Goal: Book appointment/travel/reservation

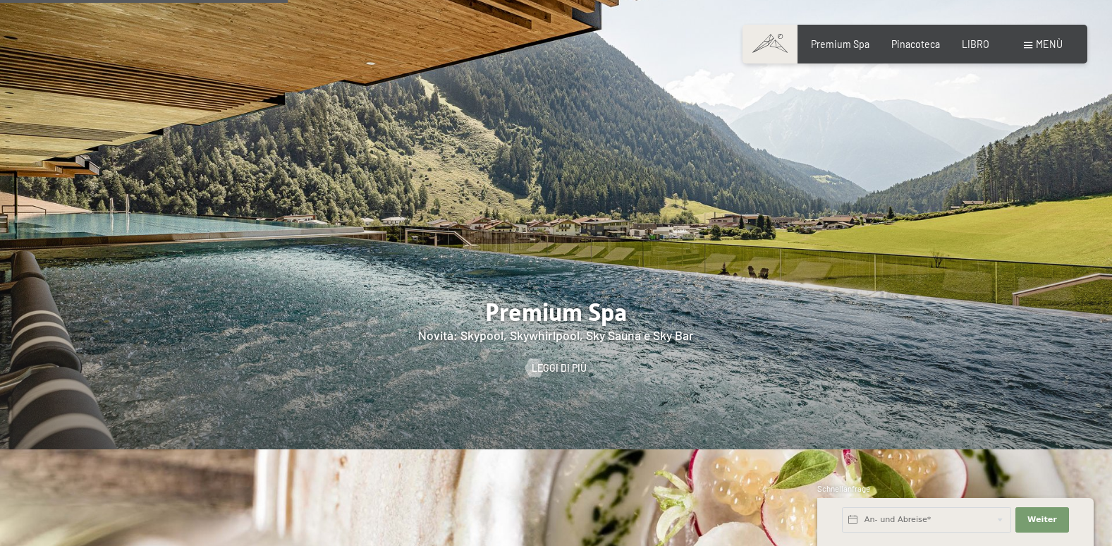
scroll to position [1763, 0]
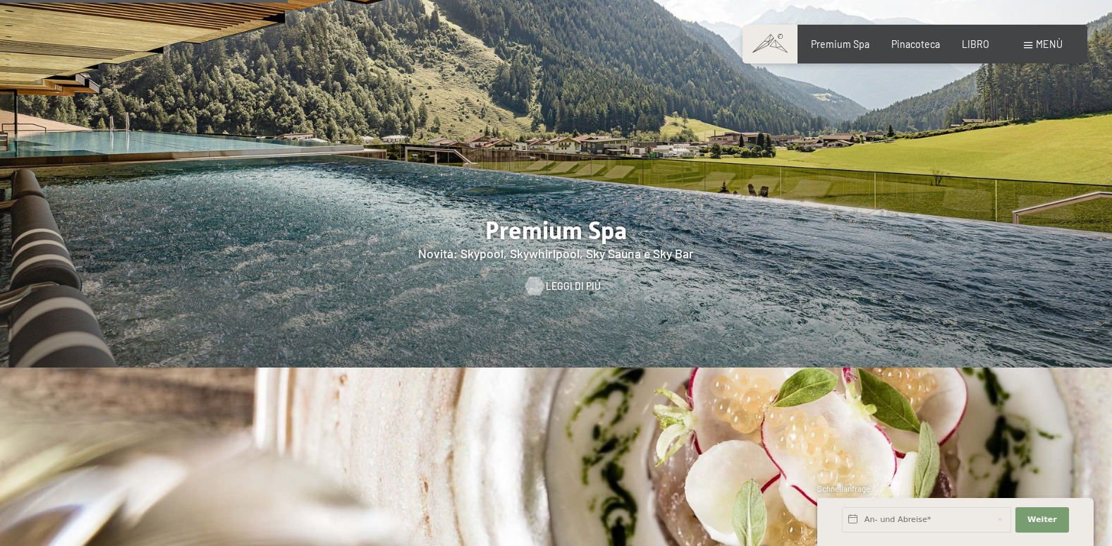
click at [567, 279] on span "Leggi di più" at bounding box center [573, 286] width 55 height 14
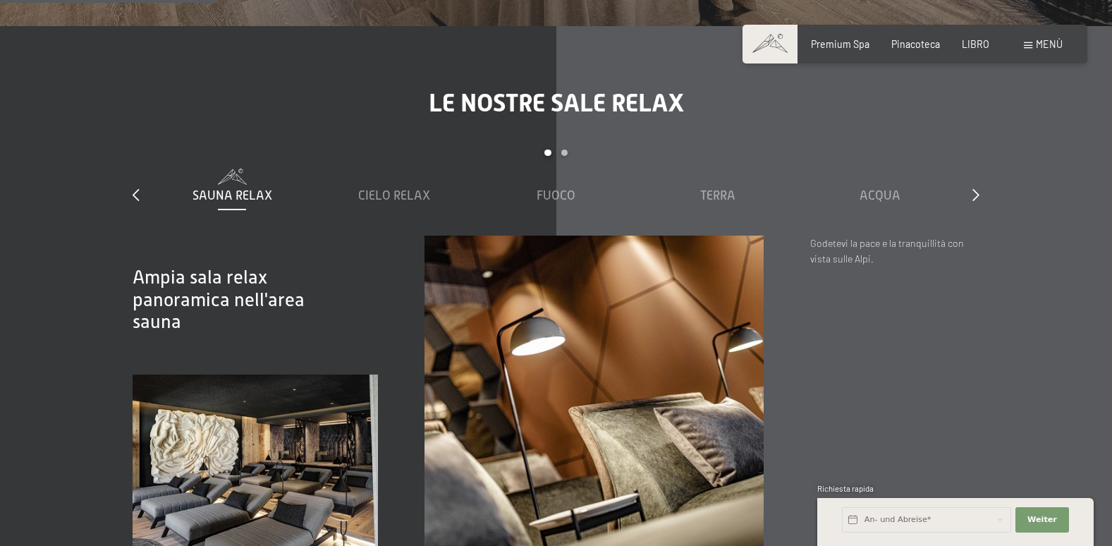
scroll to position [1763, 0]
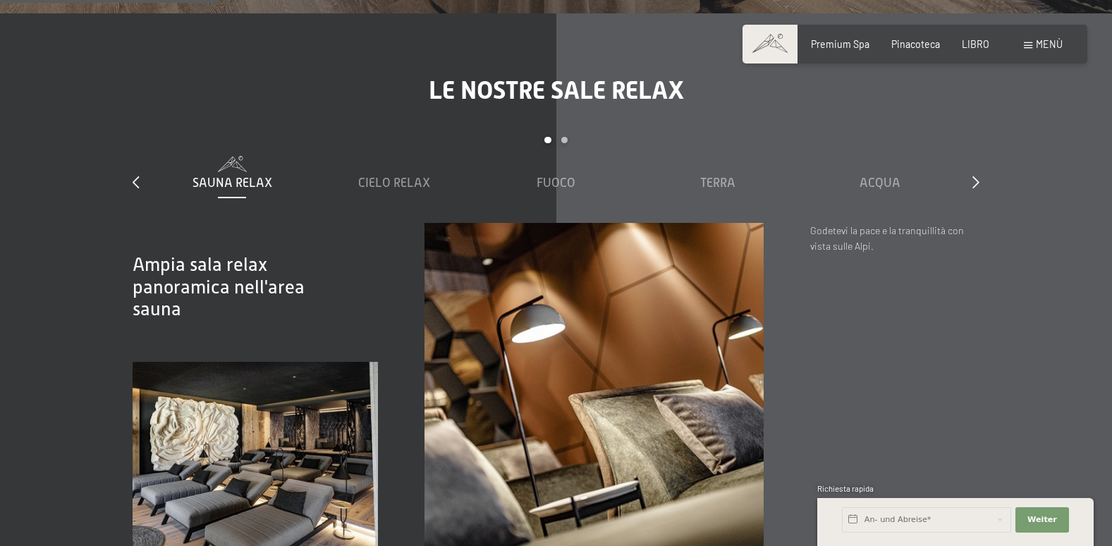
click at [971, 163] on div "Slide 1 a 5 di 7 Sauna Relax Cielo Relax Fuoco Terra Acqua Aria Nuvola 7" at bounding box center [556, 180] width 847 height 86
click at [974, 176] on icon at bounding box center [975, 182] width 7 height 13
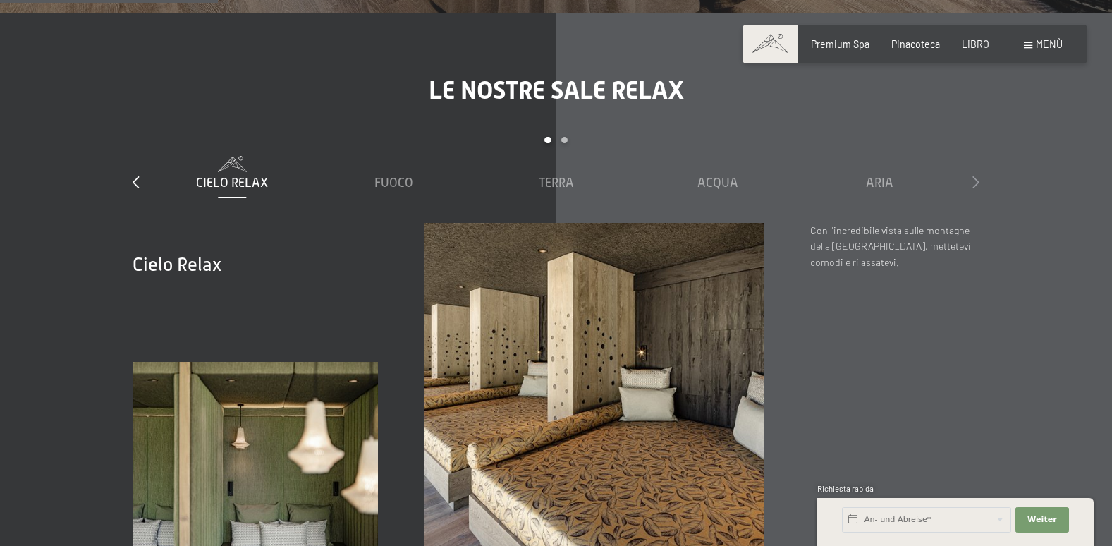
click at [974, 176] on icon at bounding box center [975, 182] width 7 height 13
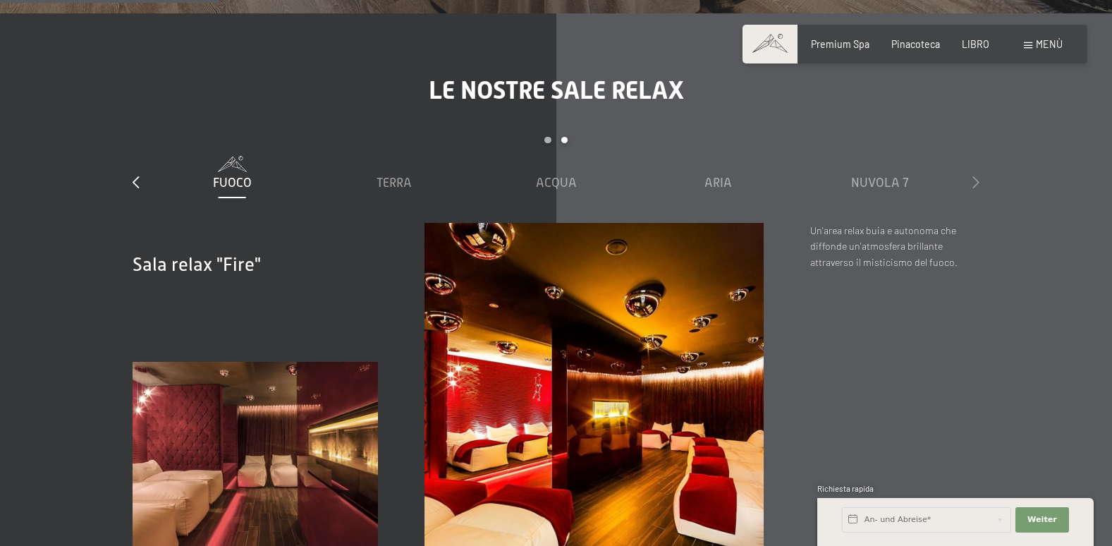
click at [974, 176] on icon at bounding box center [975, 182] width 7 height 13
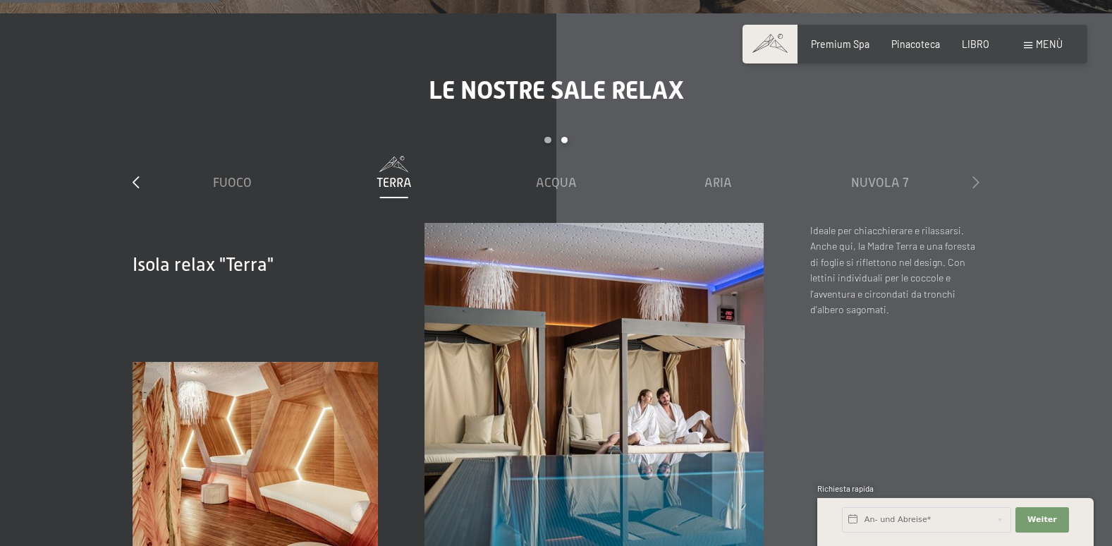
click at [976, 176] on icon at bounding box center [975, 182] width 7 height 13
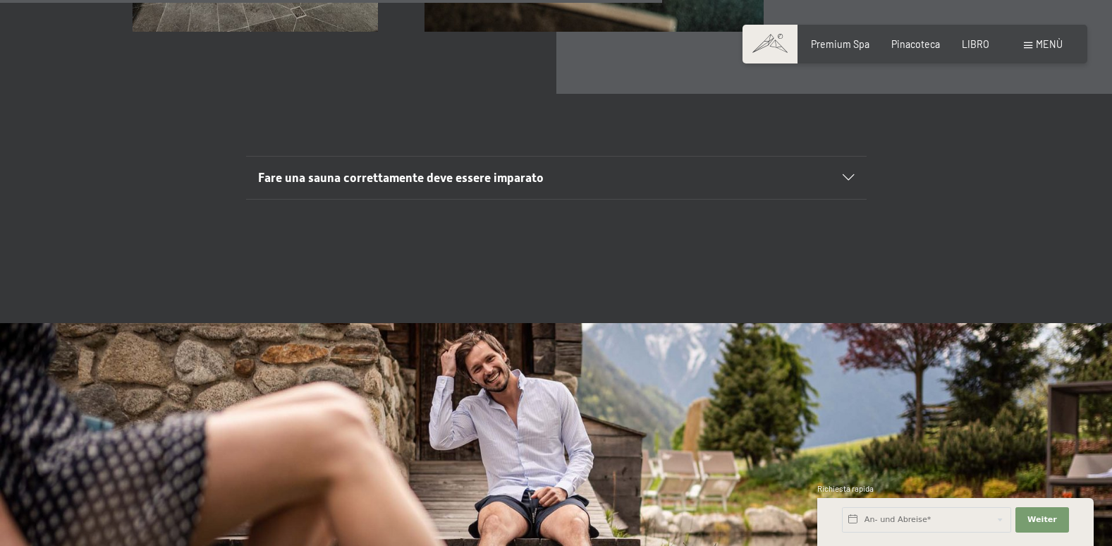
scroll to position [4653, 0]
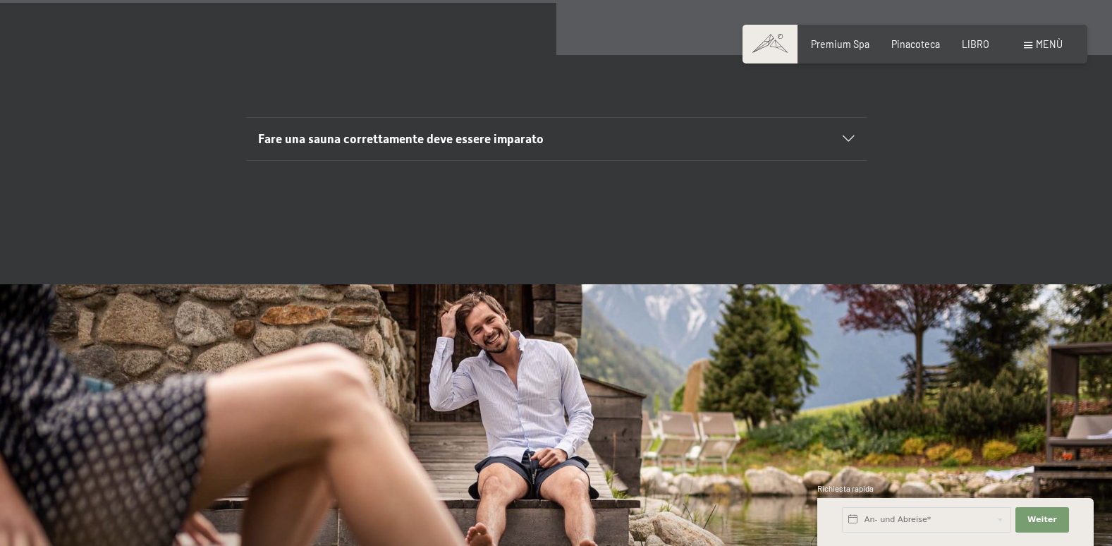
click at [1045, 45] on span "Menù" at bounding box center [1049, 44] width 27 height 12
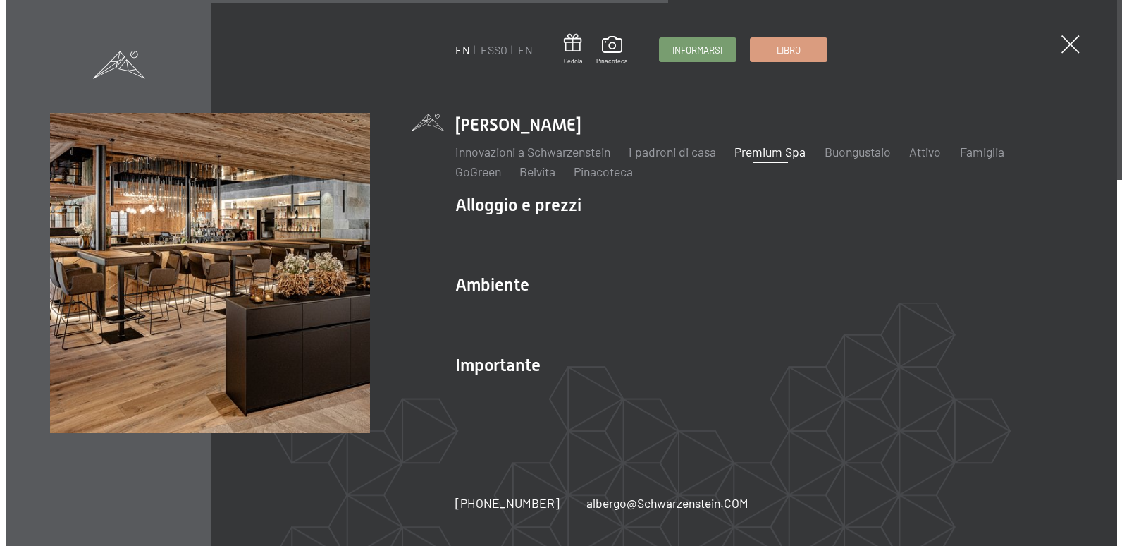
scroll to position [4671, 0]
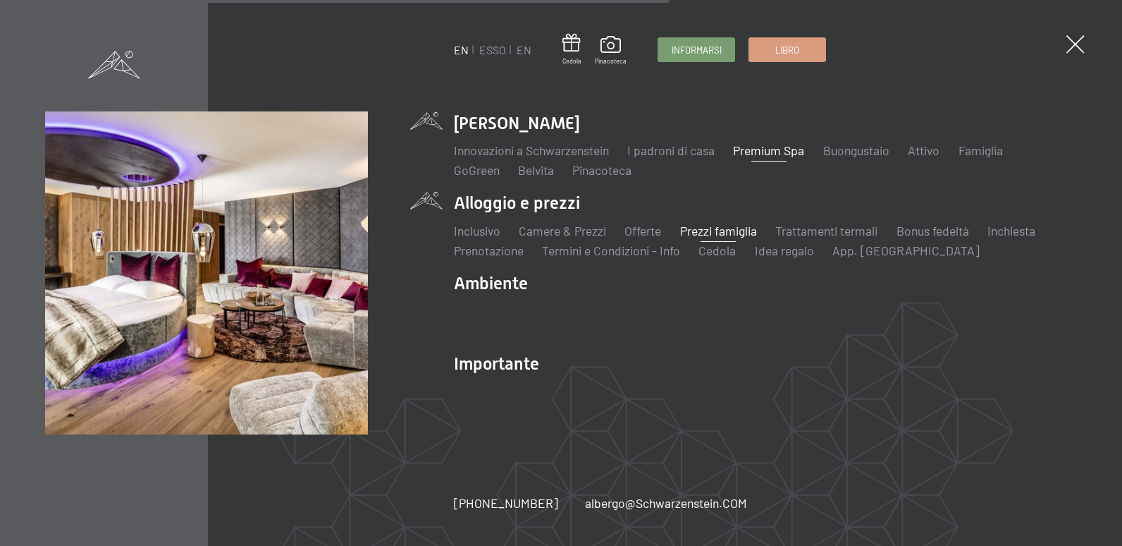
click at [709, 230] on link "Prezzi famiglia" at bounding box center [718, 231] width 77 height 16
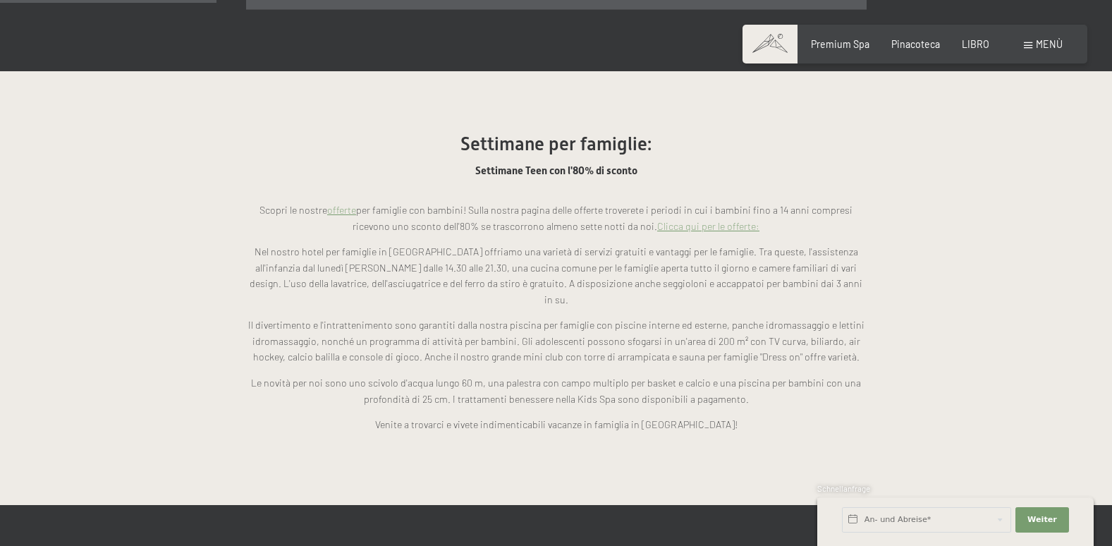
scroll to position [1058, 0]
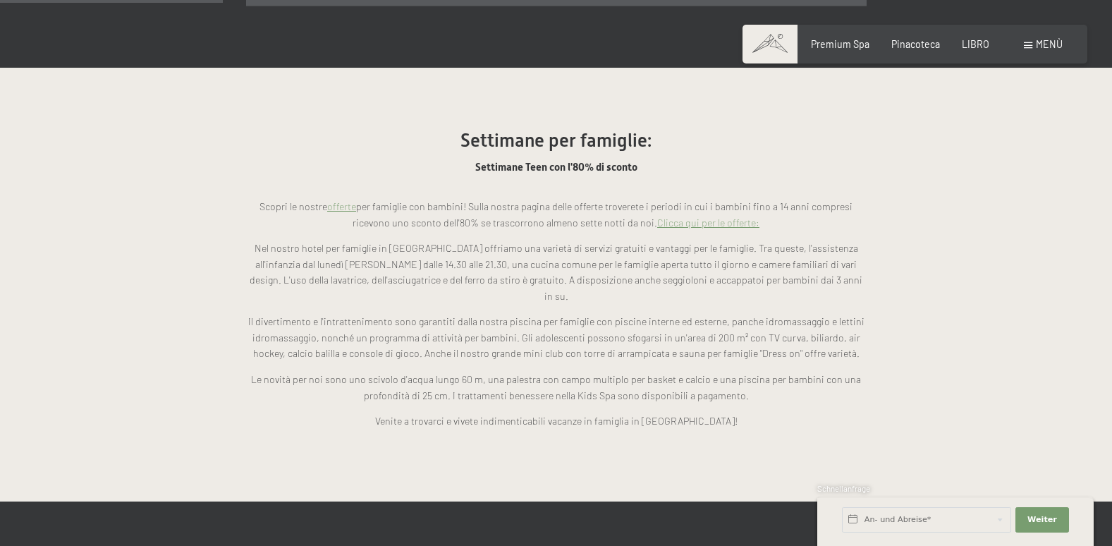
click at [685, 216] on link "Clicca qui per le offerte:" at bounding box center [708, 222] width 102 height 12
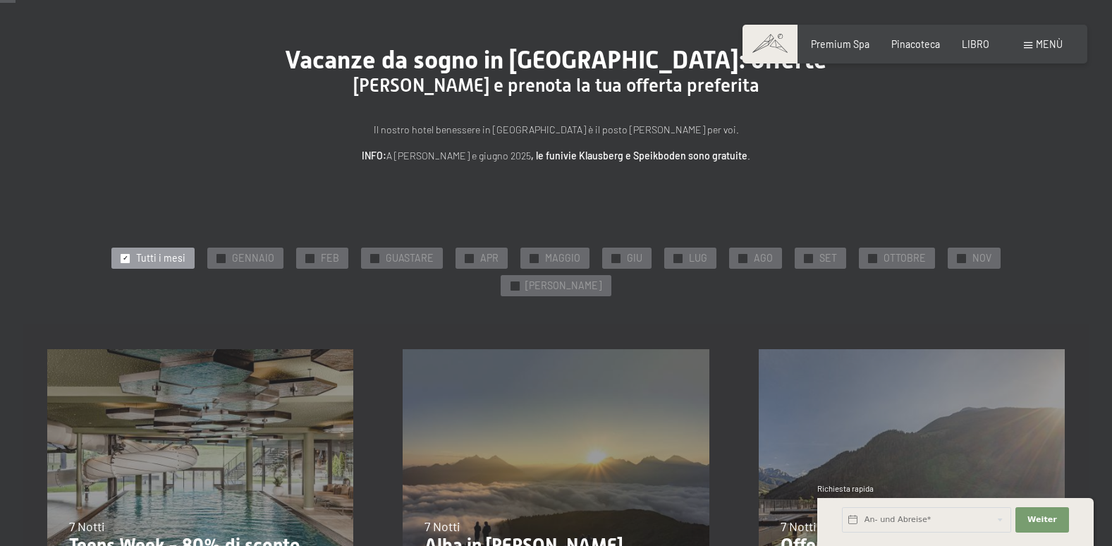
scroll to position [141, 0]
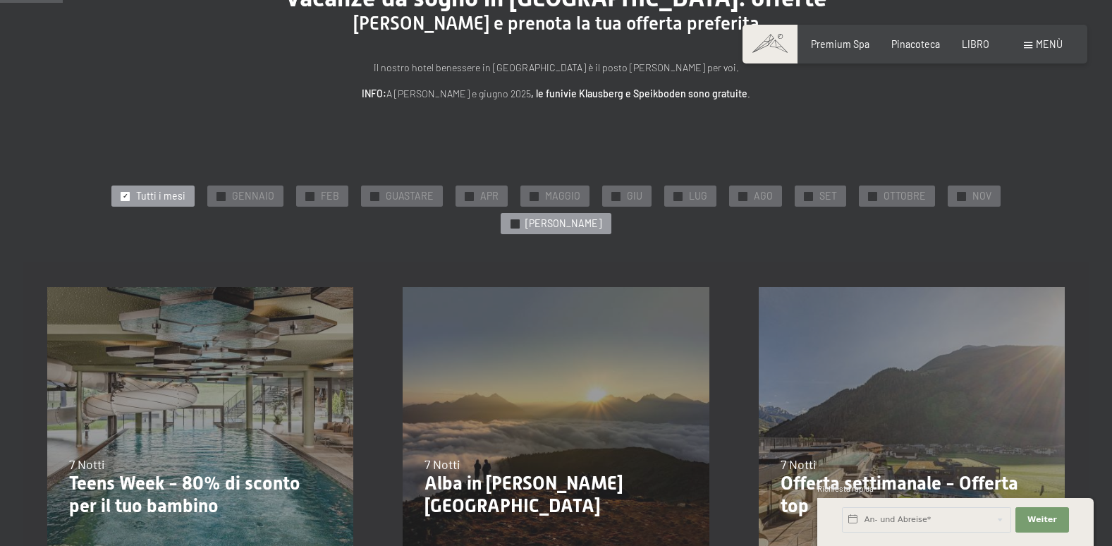
click at [611, 213] on div "✓ TESTA" at bounding box center [556, 223] width 110 height 21
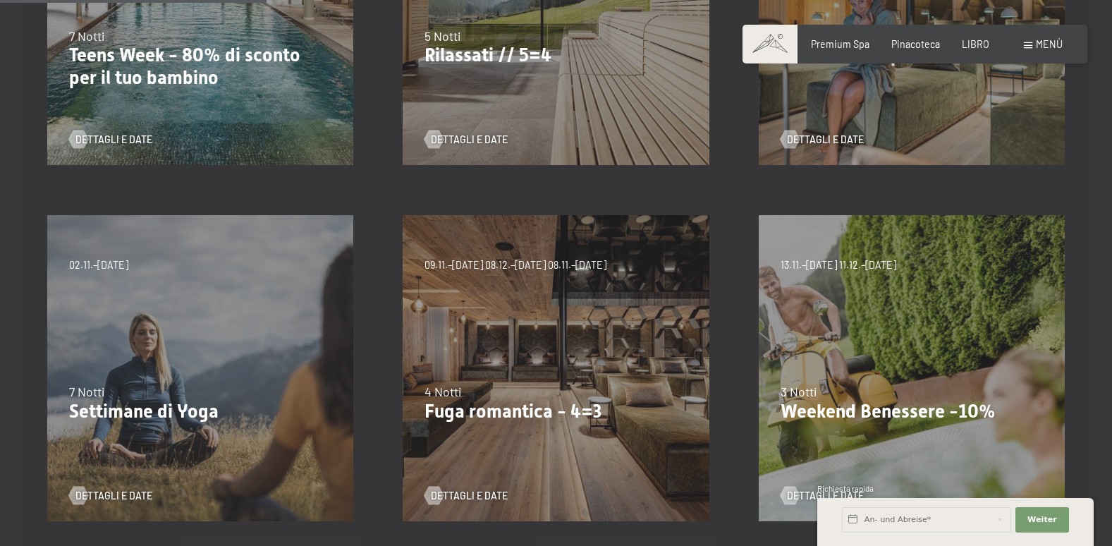
scroll to position [423, 0]
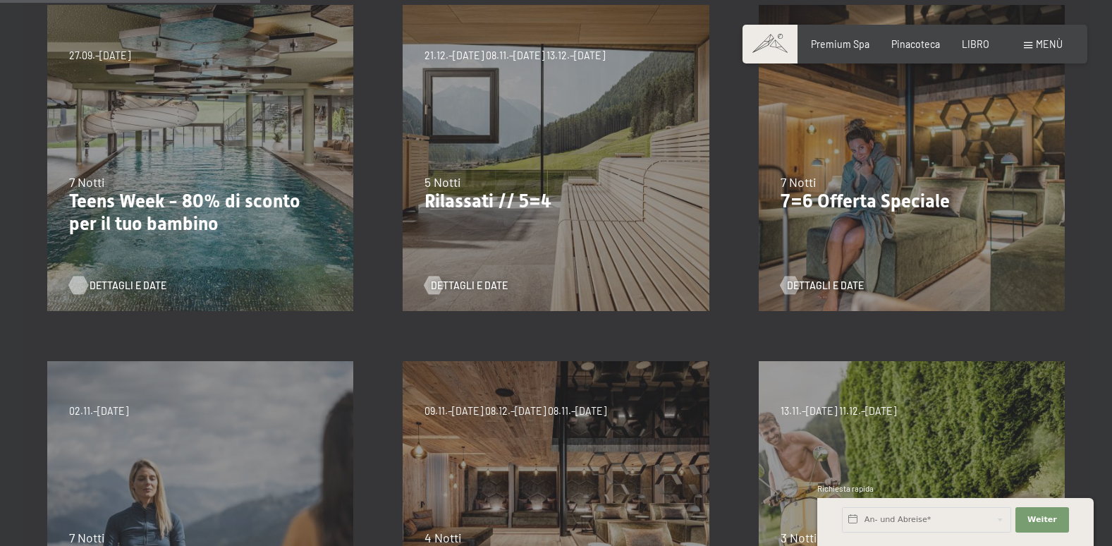
click at [143, 278] on span "Dettagli e date" at bounding box center [128, 285] width 77 height 14
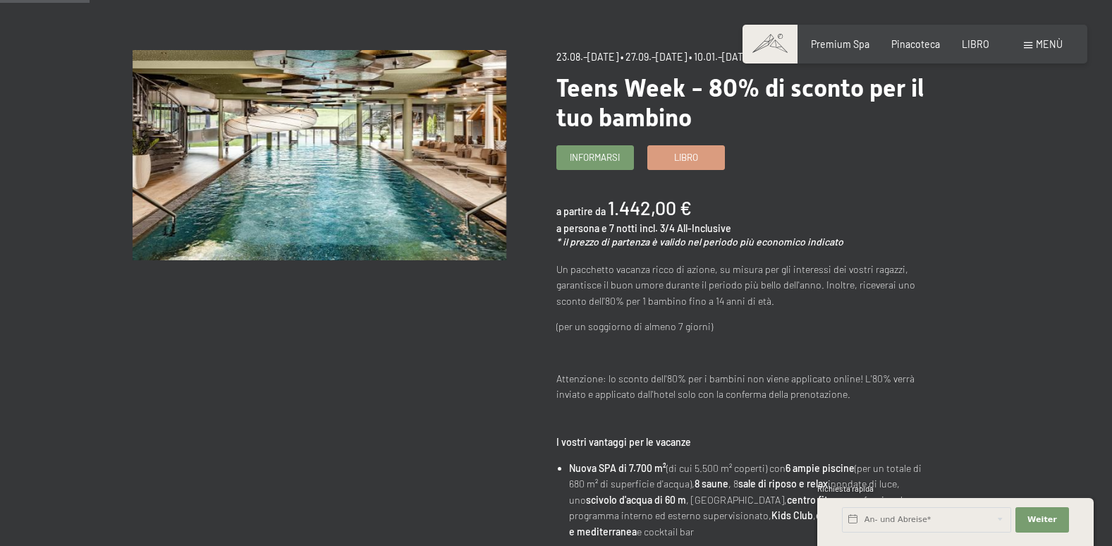
scroll to position [141, 0]
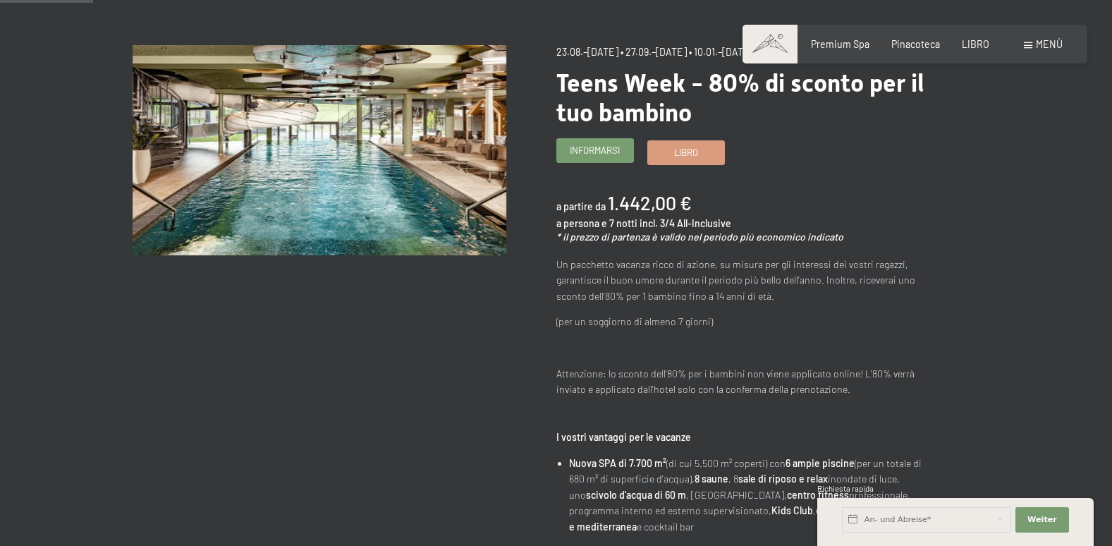
click at [611, 157] on span "Informarsi" at bounding box center [595, 150] width 50 height 13
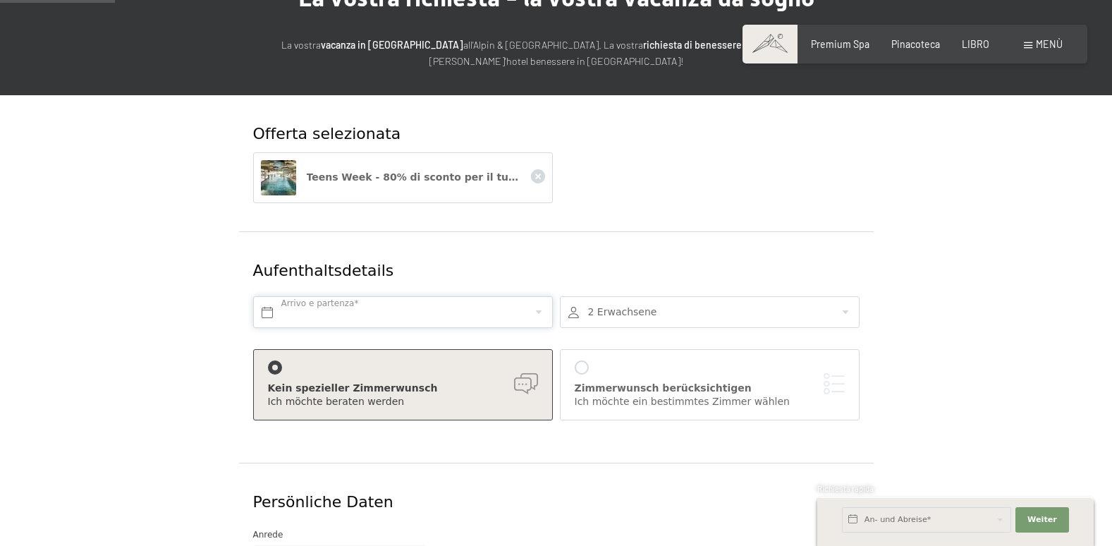
click at [475, 303] on input "text" at bounding box center [403, 312] width 300 height 32
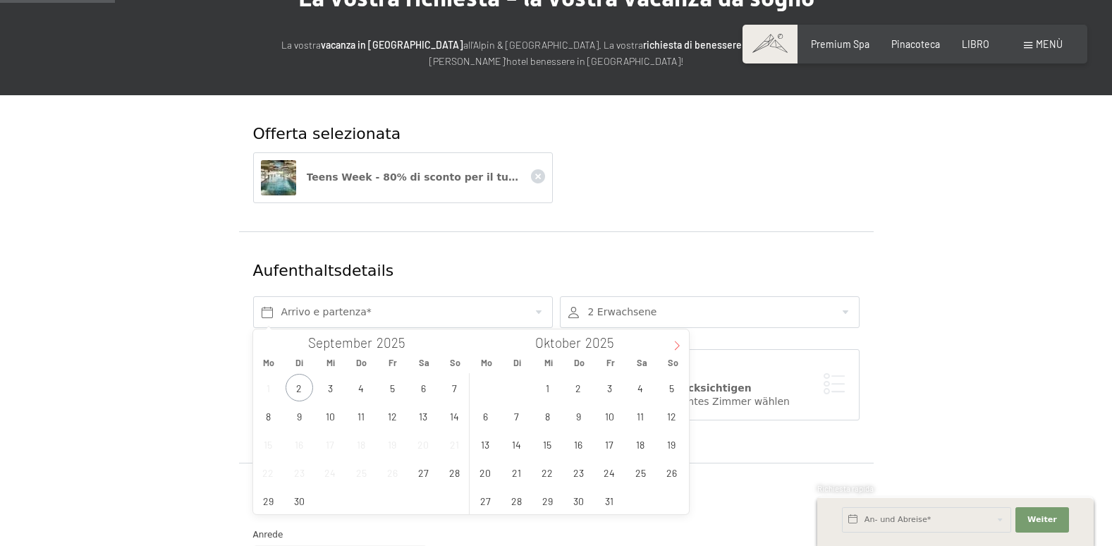
click at [675, 343] on icon at bounding box center [677, 346] width 10 height 10
type input "2026"
click at [396, 387] on span "5" at bounding box center [392, 387] width 27 height 27
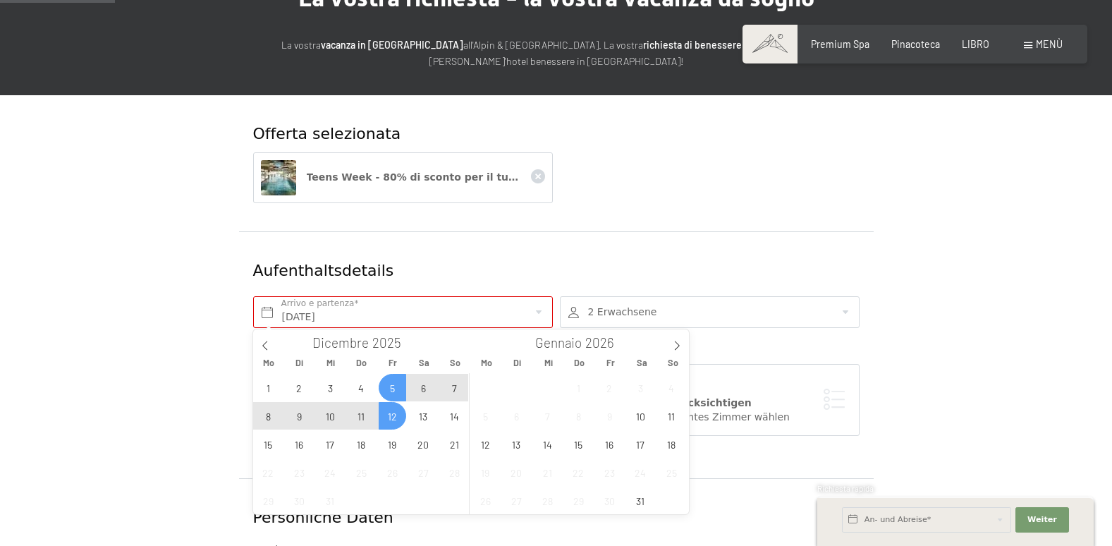
click at [394, 415] on span "12" at bounding box center [392, 415] width 27 height 27
type input "[DATE] - [DATE]"
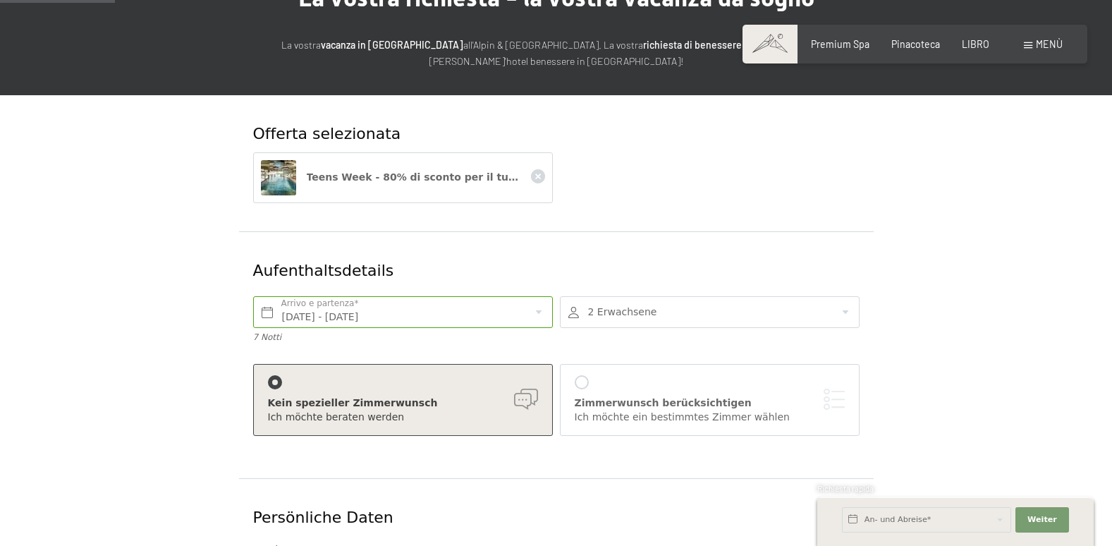
click at [661, 310] on div at bounding box center [710, 312] width 300 height 32
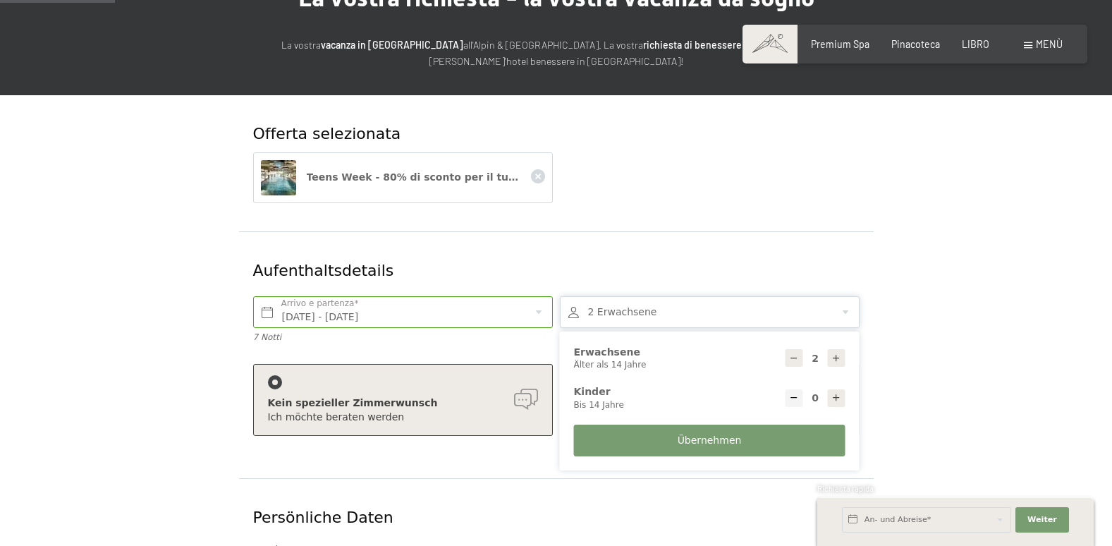
click at [833, 397] on icon at bounding box center [836, 398] width 10 height 10
type input "1"
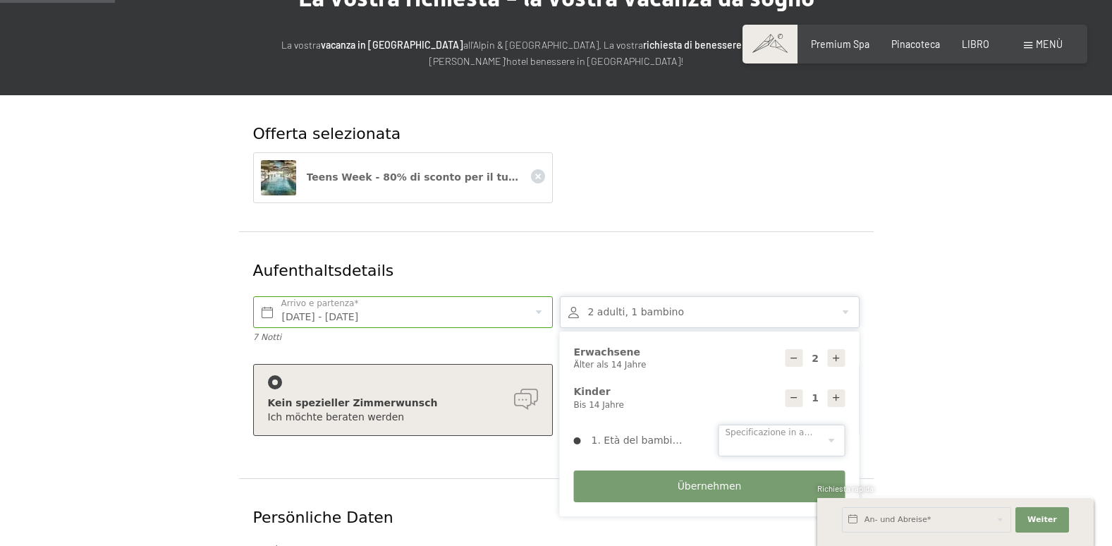
click at [778, 438] on select "0 1 2 3 4 5 6 7 8 9 10 11 12 13 14" at bounding box center [781, 440] width 127 height 32
select select "13"
click at [718, 424] on select "0 1 2 3 4 5 6 7 8 9 10 11 12 13 14" at bounding box center [781, 440] width 127 height 32
click at [724, 484] on span "Übernehmen" at bounding box center [710, 486] width 64 height 14
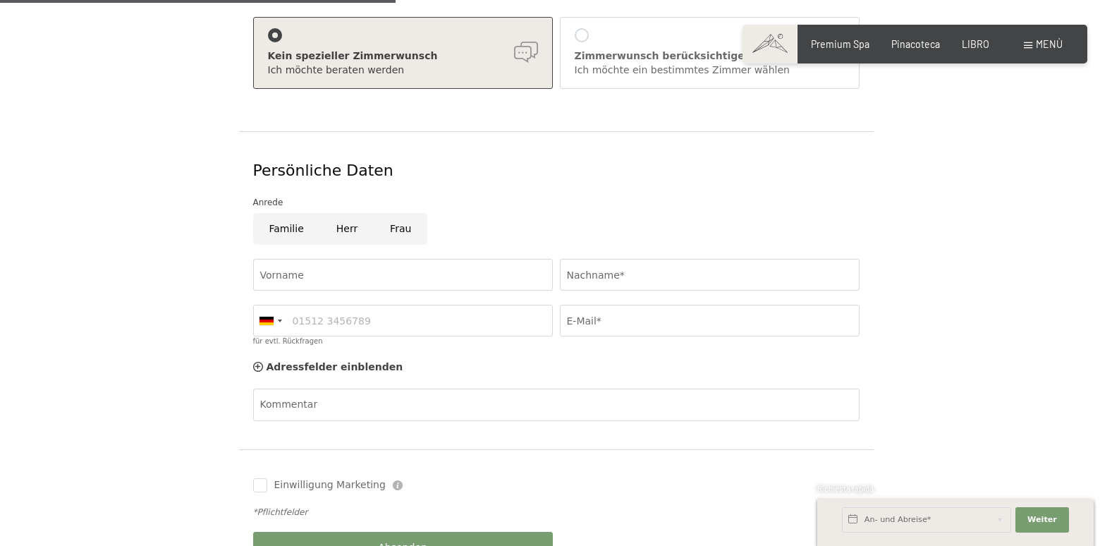
scroll to position [494, 0]
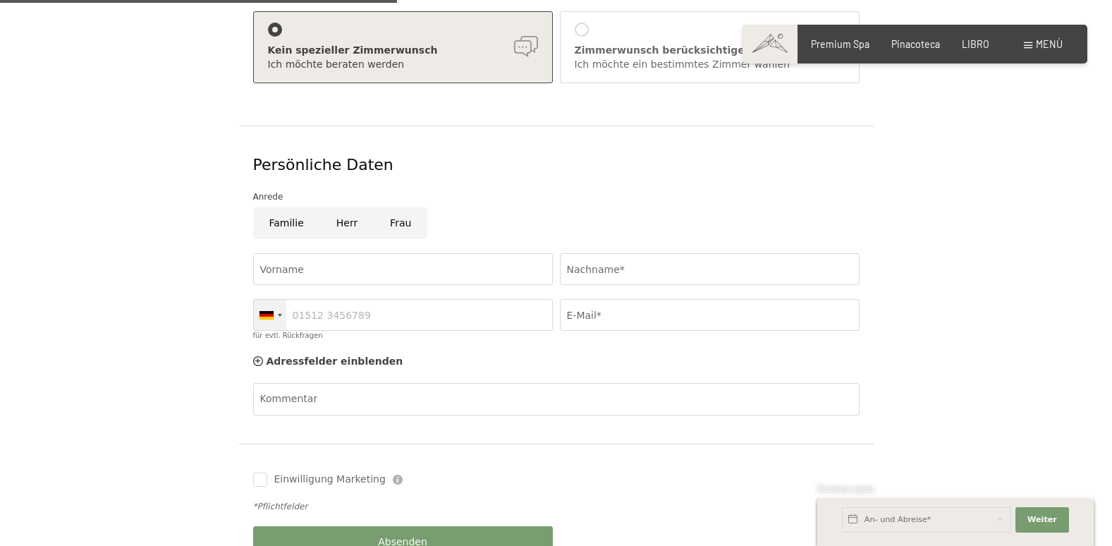
click at [279, 314] on div at bounding box center [280, 315] width 4 height 3
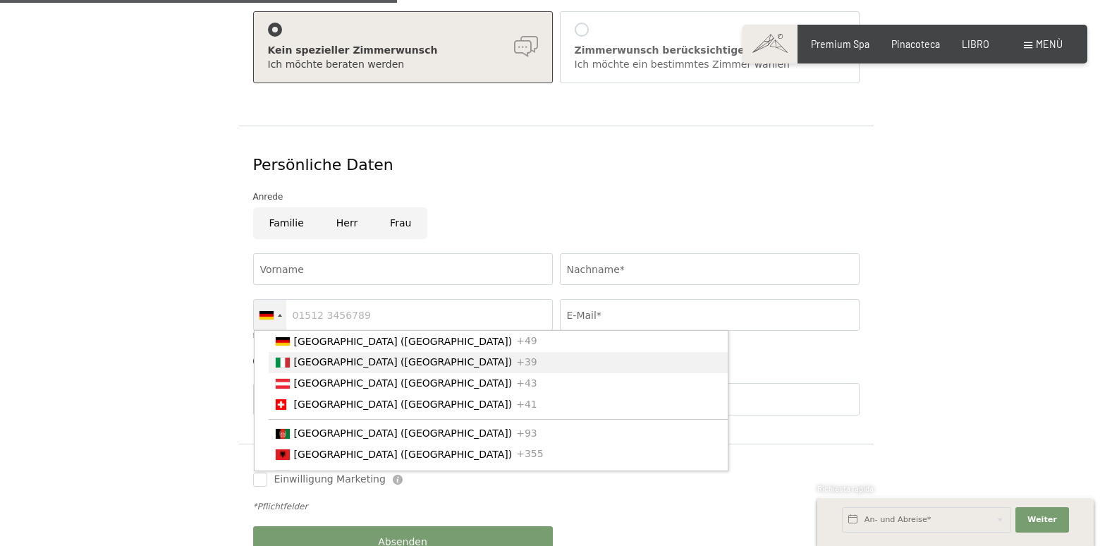
click at [316, 367] on span "[GEOGRAPHIC_DATA] ([GEOGRAPHIC_DATA])" at bounding box center [403, 361] width 219 height 11
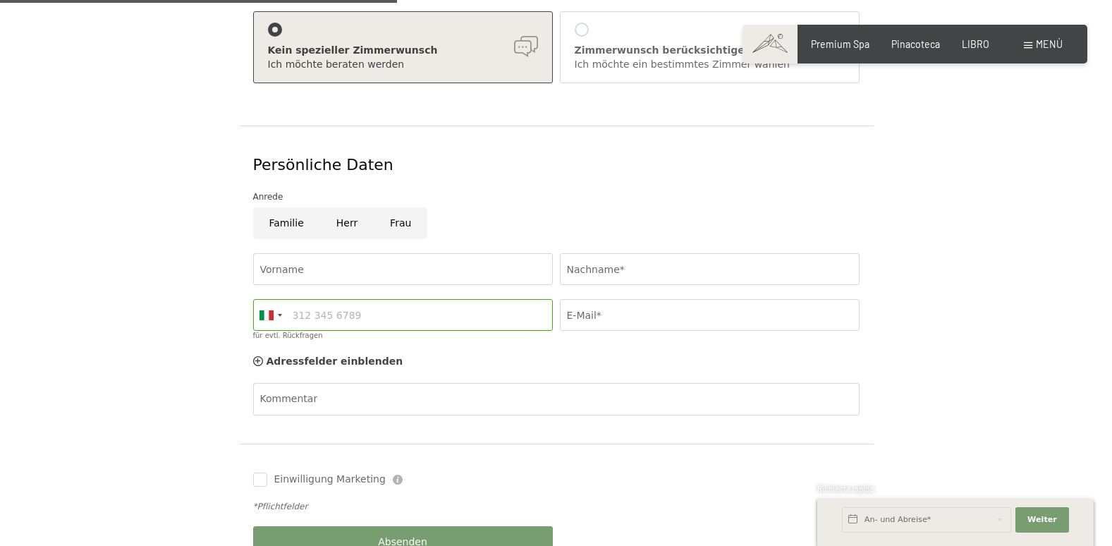
click at [286, 222] on input "Familie" at bounding box center [286, 223] width 67 height 32
radio input "true"
click at [301, 266] on input "Vorname" at bounding box center [403, 269] width 300 height 32
type input "Eleonora"
type input "Contu"
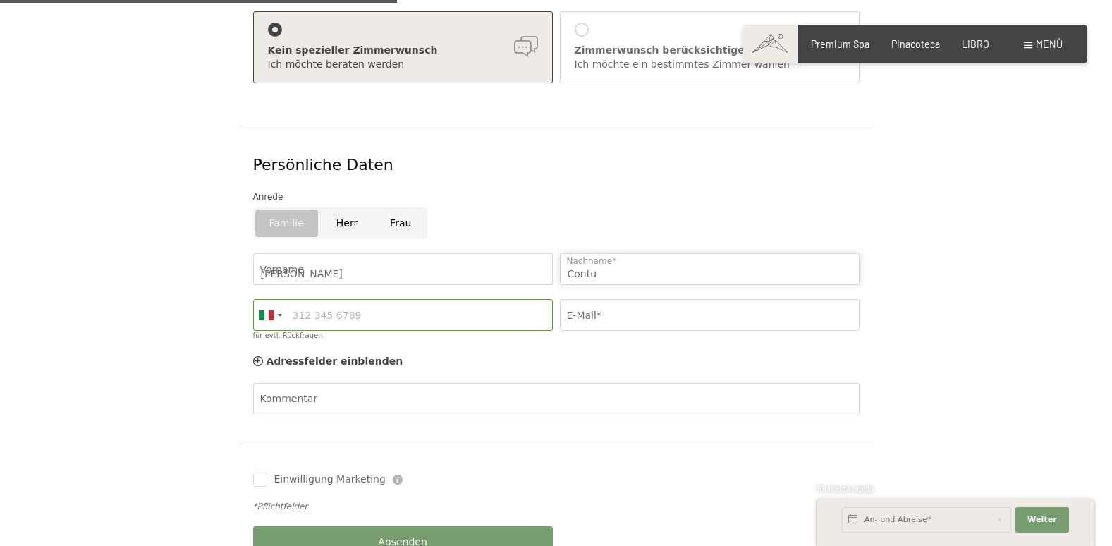
type input "3512083171"
type input "elecontu@yahoo.it"
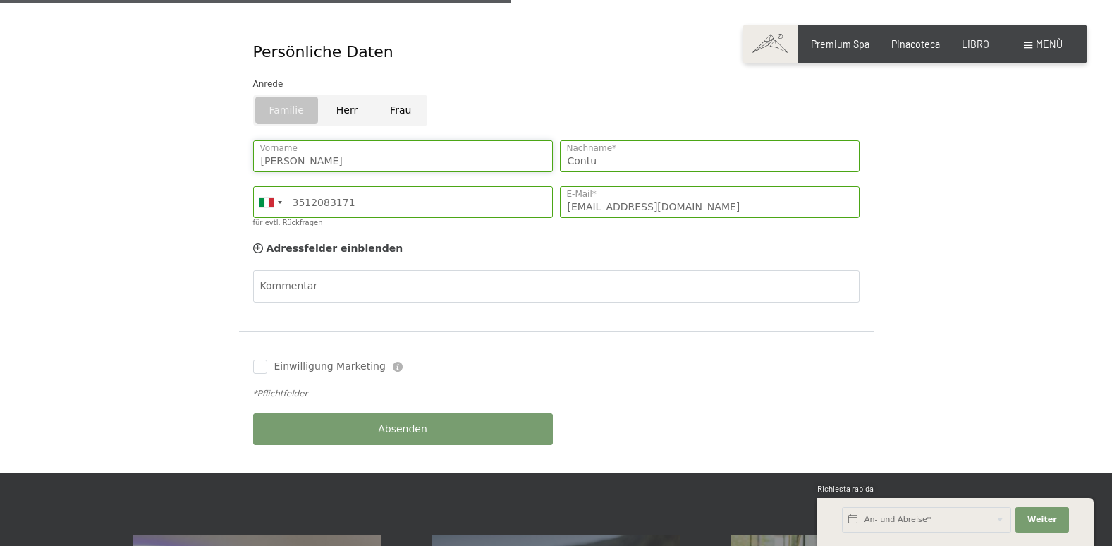
scroll to position [635, 0]
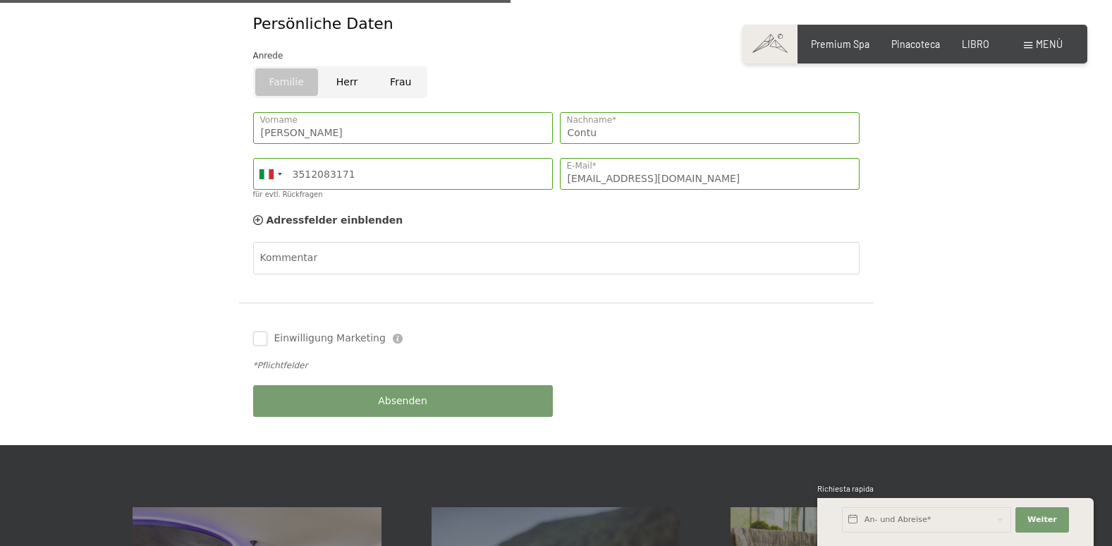
click at [259, 338] on input "Einwilligung Marketing" at bounding box center [260, 338] width 14 height 14
checkbox input "true"
click at [384, 403] on span "Absenden" at bounding box center [402, 401] width 49 height 14
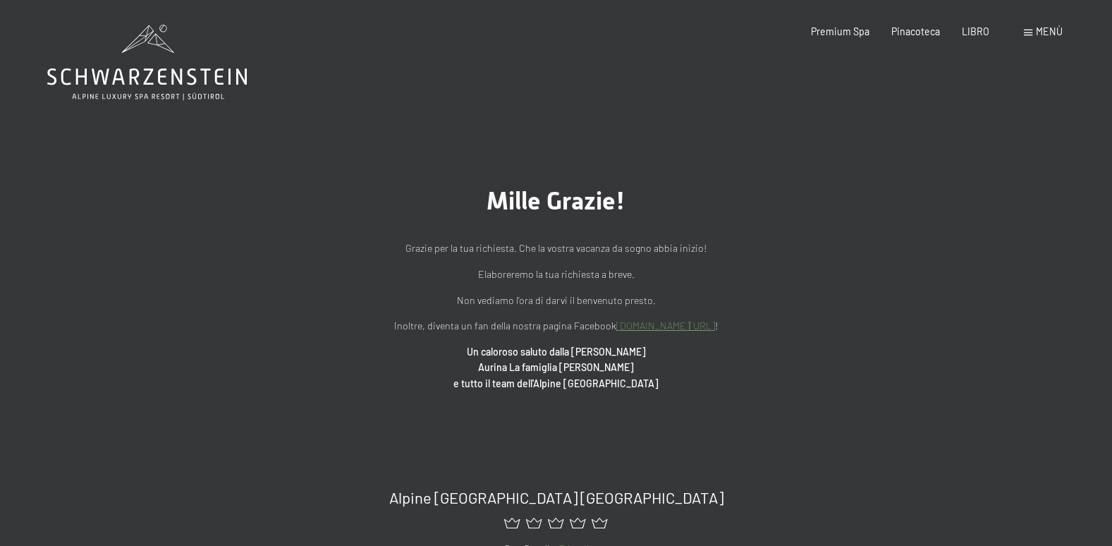
click at [1043, 33] on span "Menù" at bounding box center [1049, 31] width 27 height 12
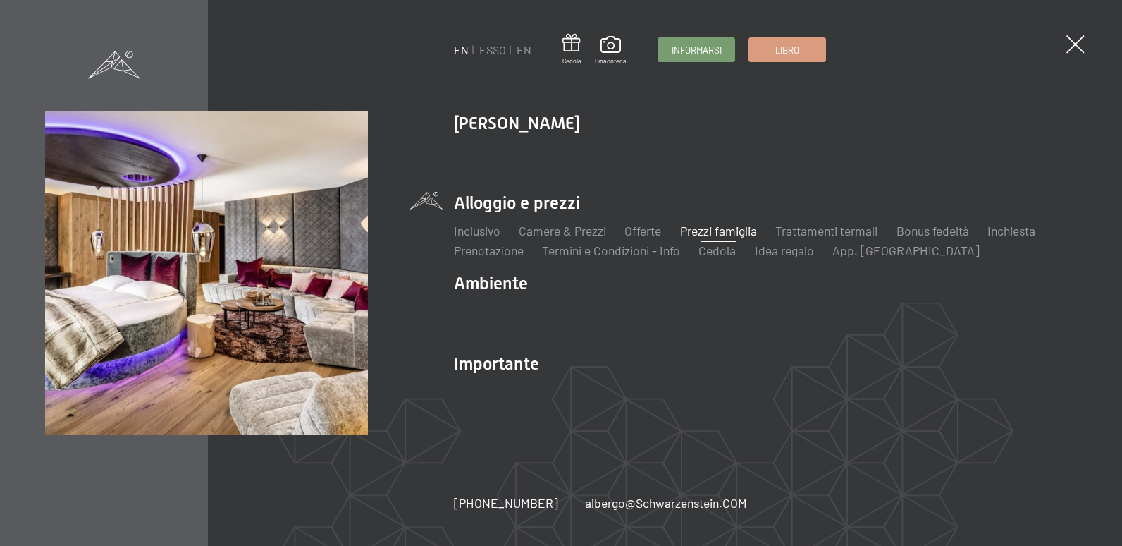
click at [742, 226] on link "Prezzi famiglia" at bounding box center [718, 231] width 77 height 16
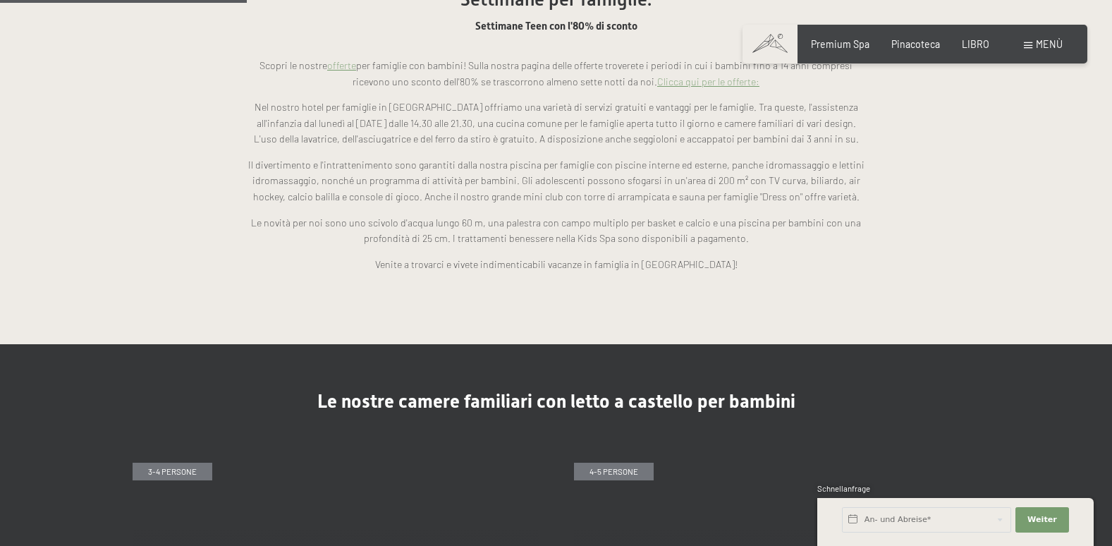
scroll to position [1058, 0]
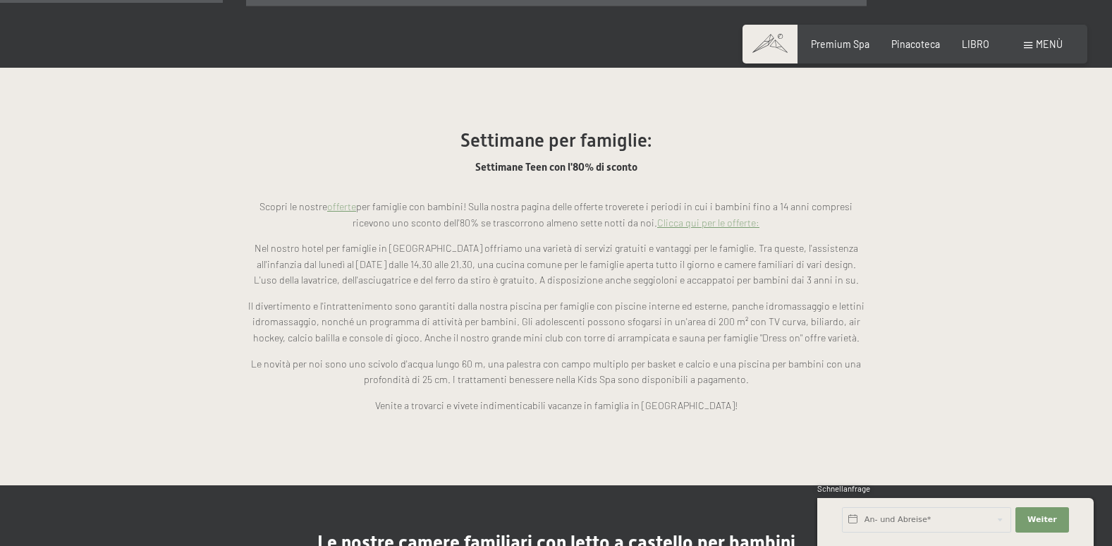
click at [704, 216] on link "Clicca qui per le offerte:" at bounding box center [708, 222] width 102 height 12
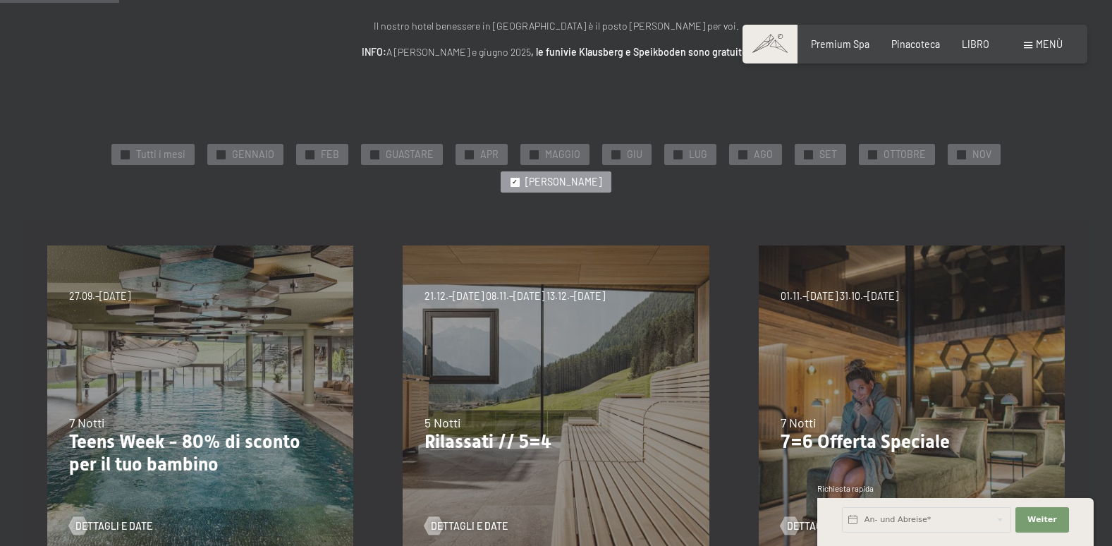
scroll to position [212, 0]
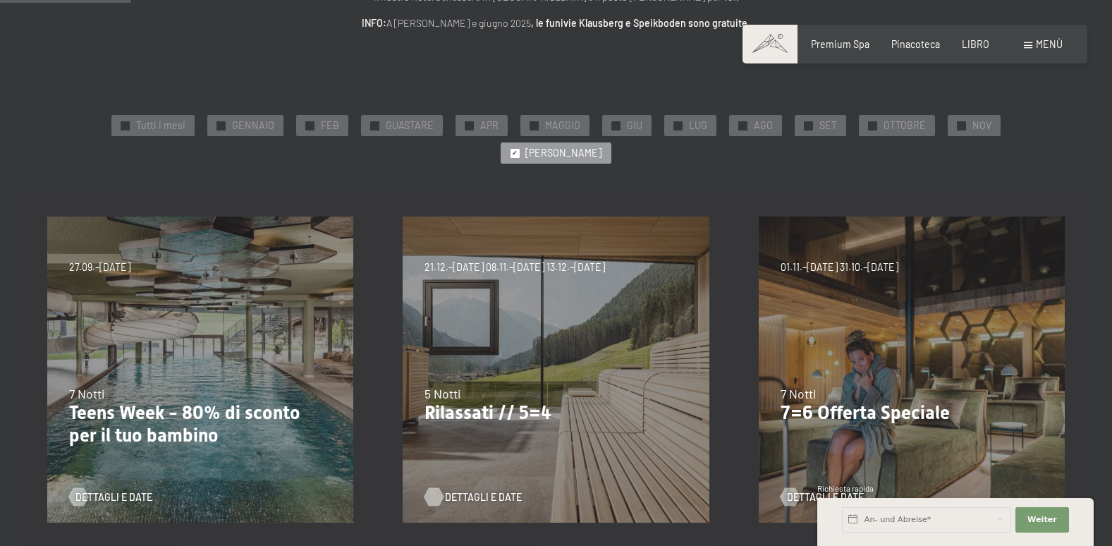
click at [488, 490] on span "Dettagli e date" at bounding box center [483, 497] width 77 height 14
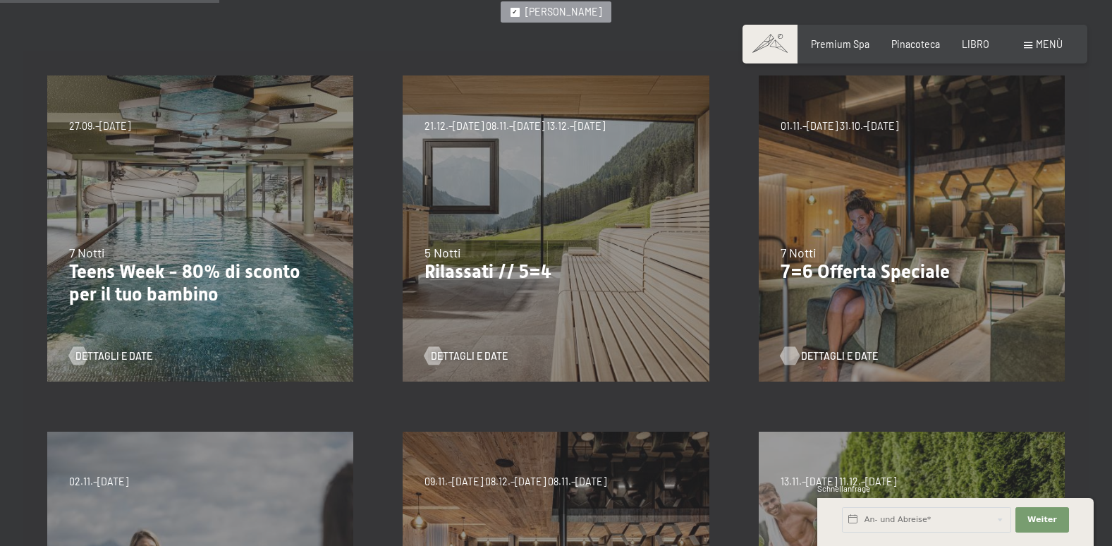
click at [838, 349] on span "Dettagli e date" at bounding box center [839, 356] width 77 height 14
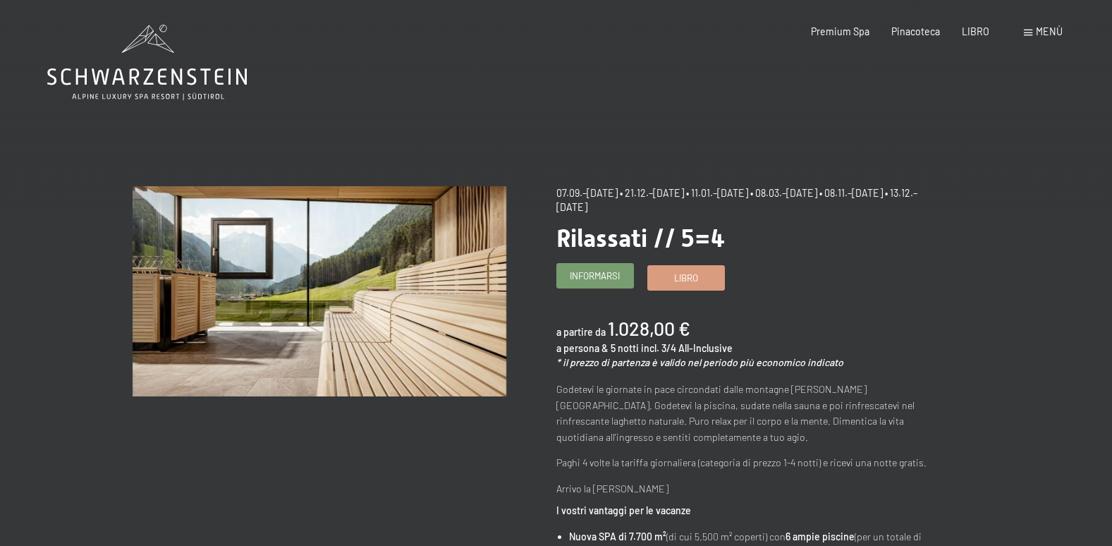
click at [608, 270] on span "Informarsi" at bounding box center [595, 275] width 50 height 13
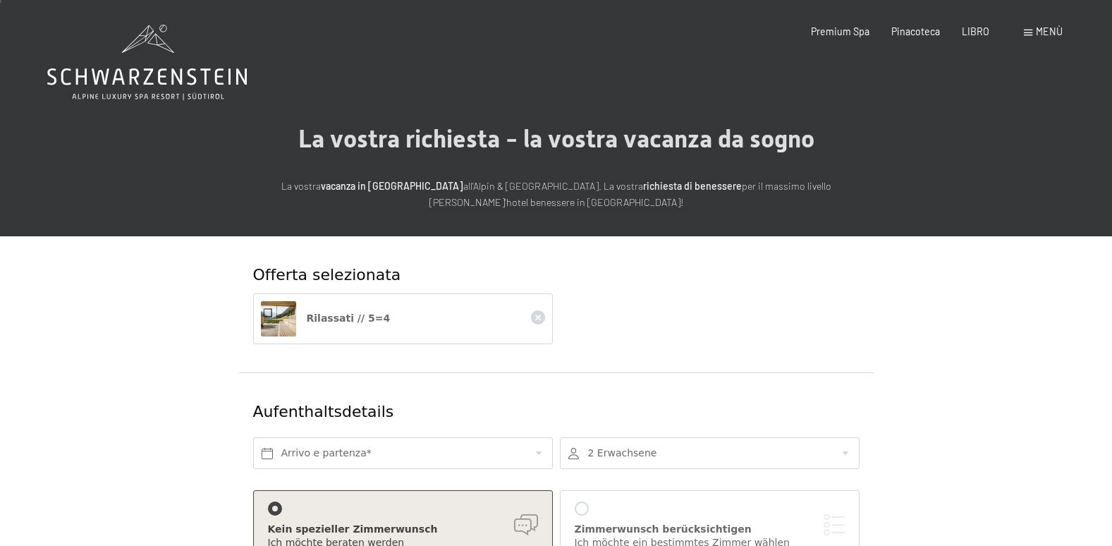
scroll to position [141, 0]
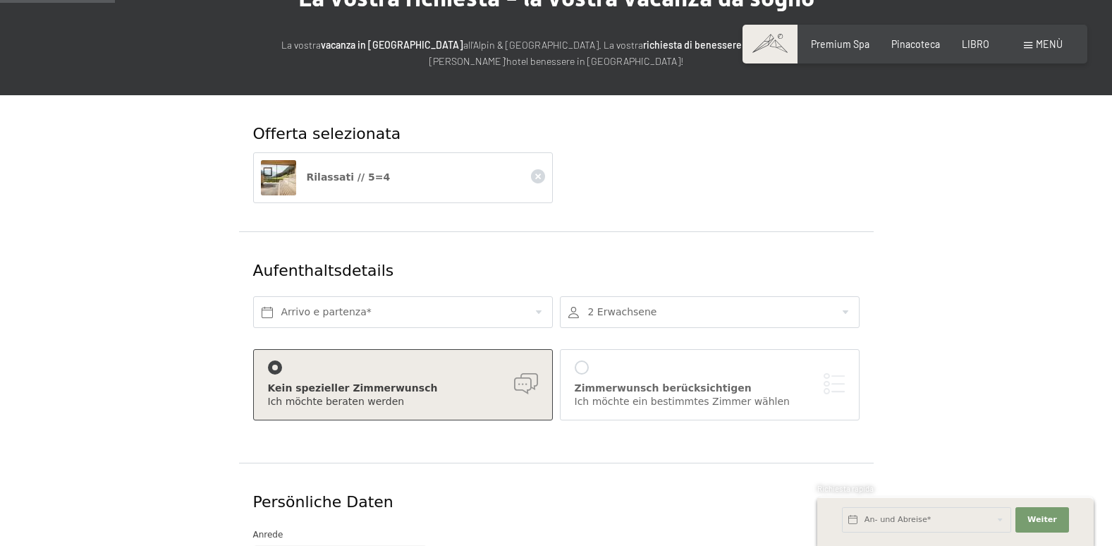
click at [471, 313] on span "Marketing del consenso*" at bounding box center [480, 313] width 122 height 14
click at [412, 313] on input "Marketing del consenso*" at bounding box center [405, 313] width 14 height 14
checkbox input "false"
click at [537, 314] on input "text" at bounding box center [403, 312] width 300 height 32
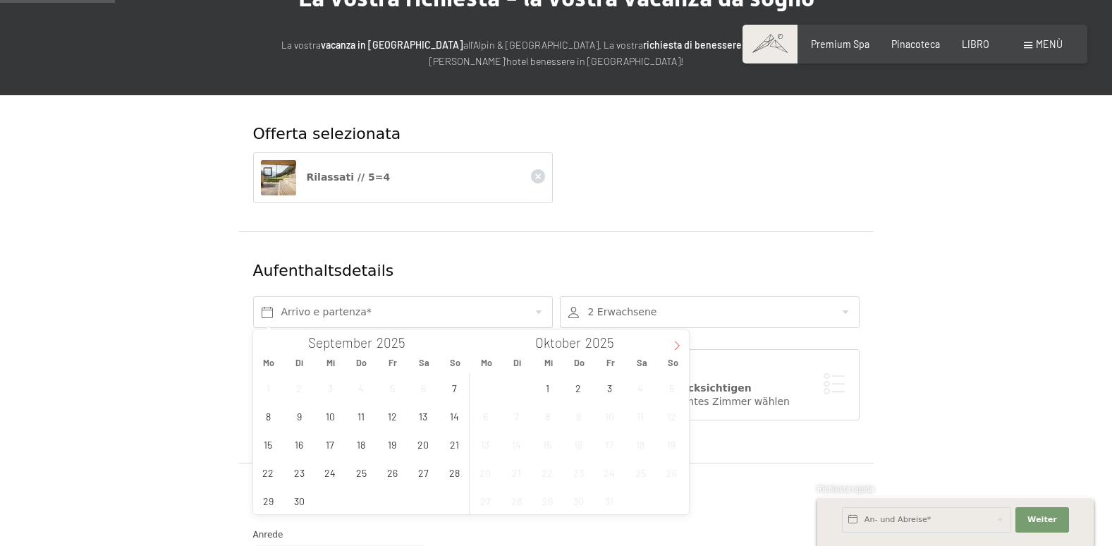
click at [672, 343] on icon at bounding box center [677, 346] width 10 height 10
click at [674, 343] on icon at bounding box center [677, 346] width 10 height 10
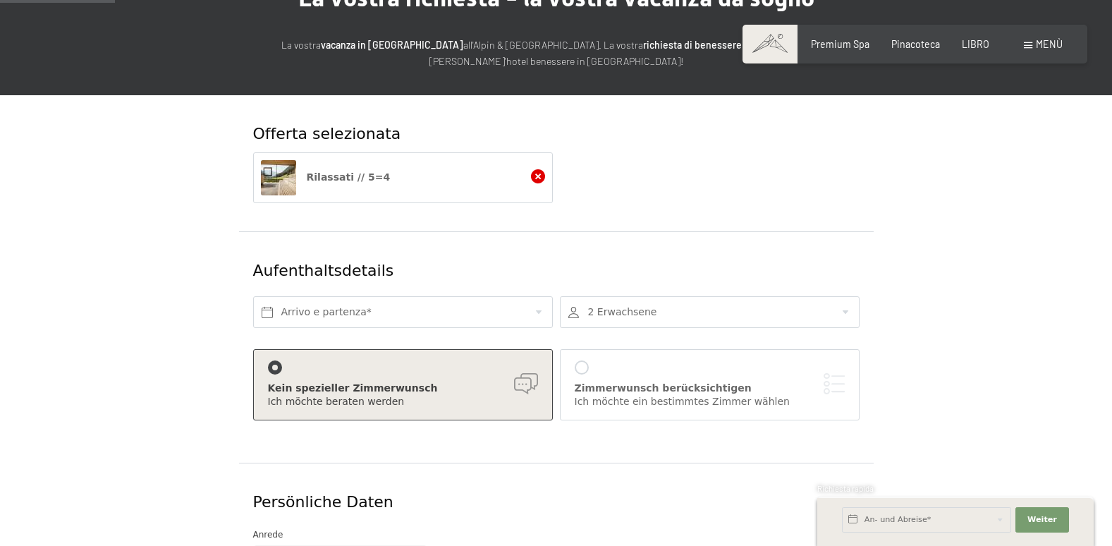
click at [534, 179] on icon at bounding box center [538, 176] width 14 height 14
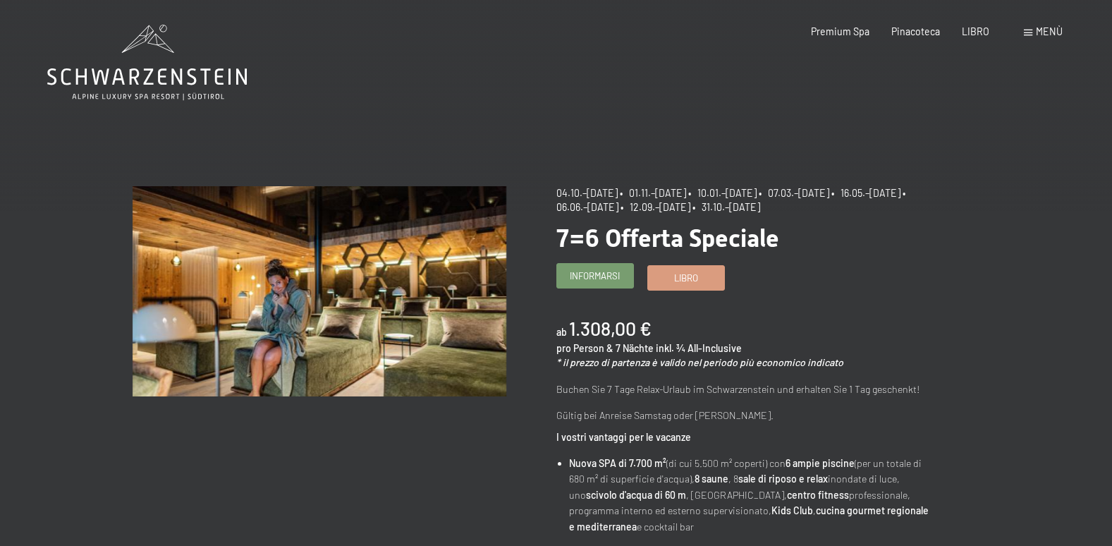
click at [589, 276] on span "Informarsi" at bounding box center [595, 275] width 50 height 13
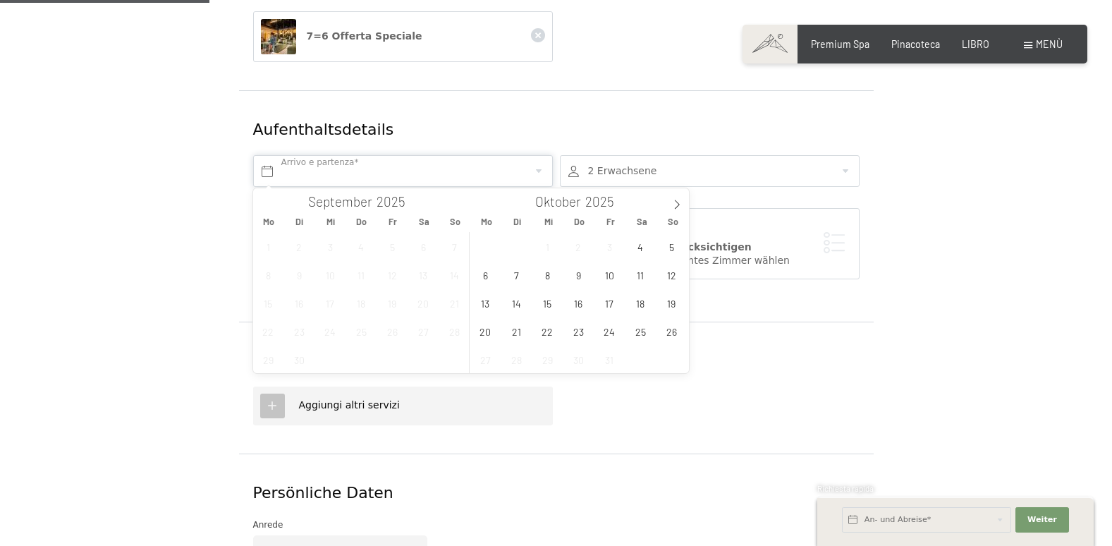
click at [441, 168] on input "text" at bounding box center [403, 171] width 300 height 32
click at [675, 204] on icon at bounding box center [677, 205] width 10 height 10
click at [613, 245] on span "5" at bounding box center [609, 246] width 27 height 27
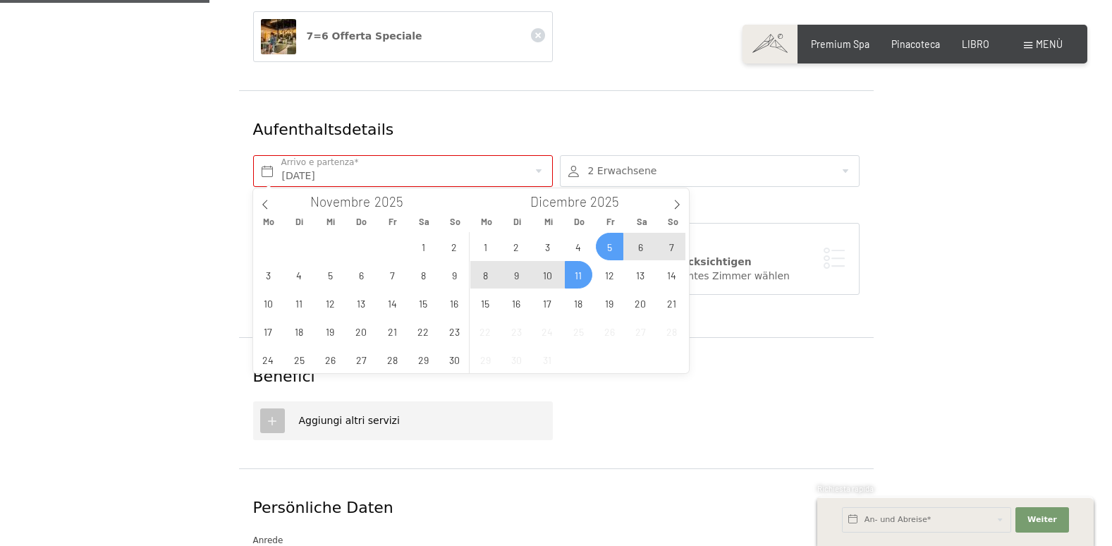
click at [582, 274] on span "11" at bounding box center [578, 274] width 27 height 27
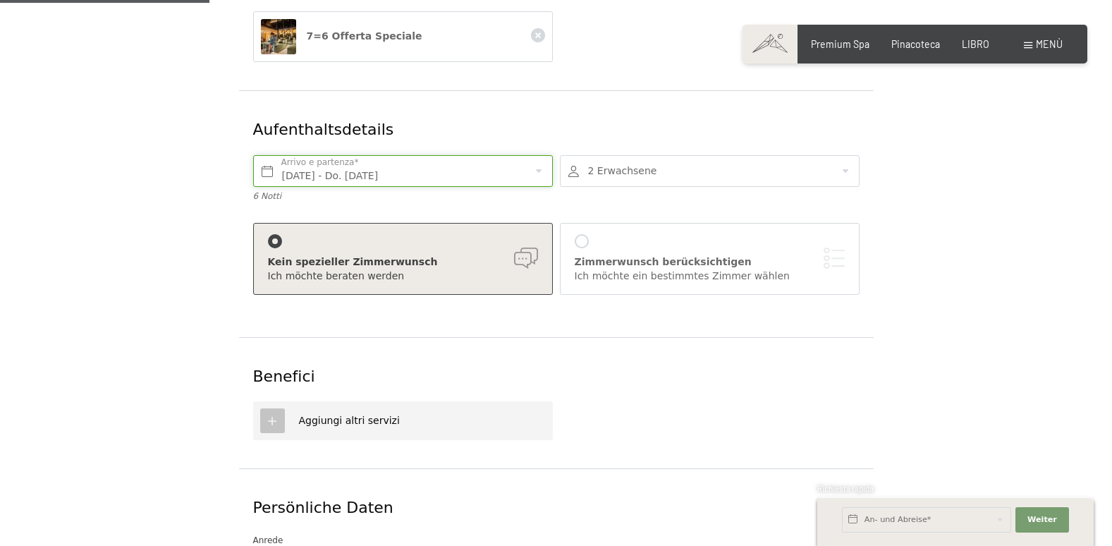
click at [474, 181] on input "Fr. 05.12.2025 - Do. 11.12.2025" at bounding box center [403, 171] width 300 height 32
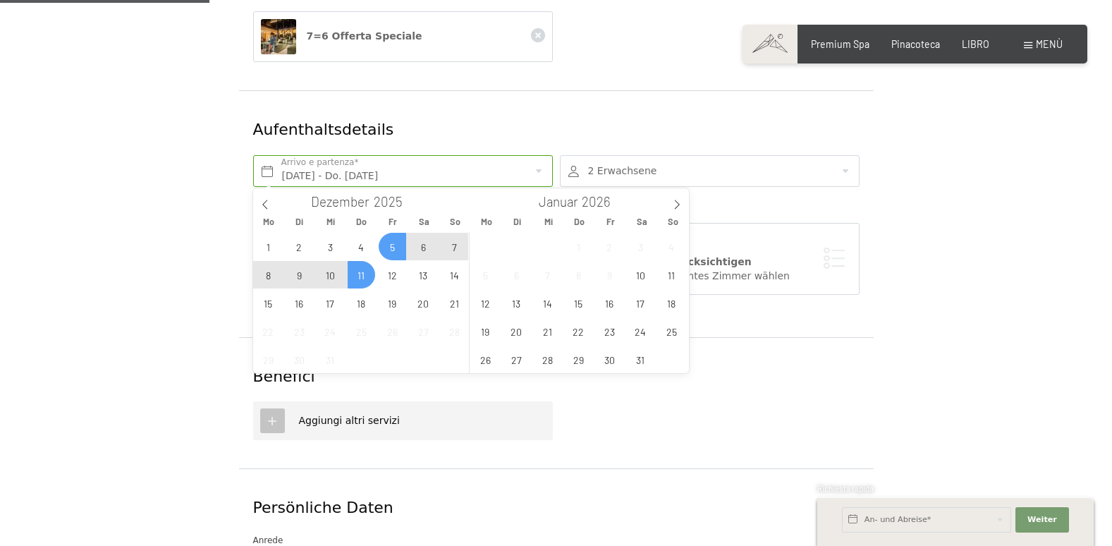
click at [390, 245] on span "5" at bounding box center [392, 246] width 27 height 27
click at [391, 274] on span "12" at bounding box center [392, 274] width 27 height 27
type input "Fr. 05.12.2025 - Fr. 12.12.2025"
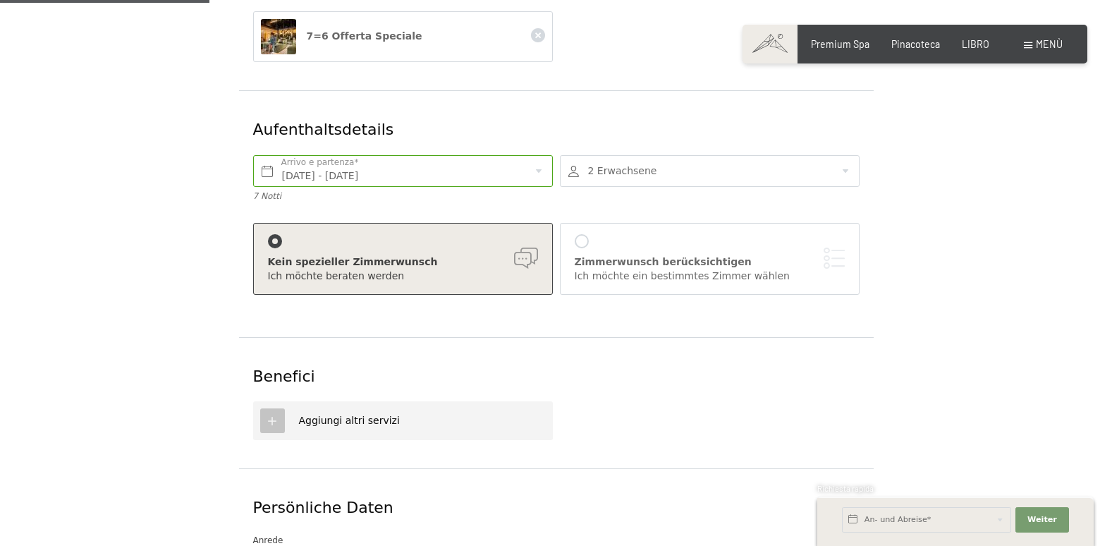
click at [598, 171] on div at bounding box center [710, 171] width 300 height 32
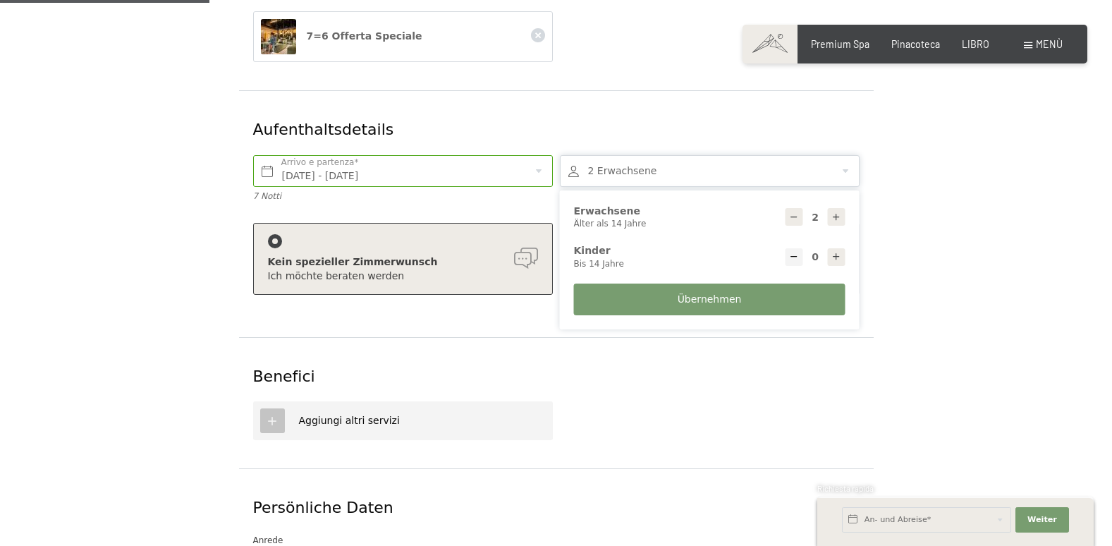
click at [841, 259] on div at bounding box center [837, 257] width 18 height 18
type input "1"
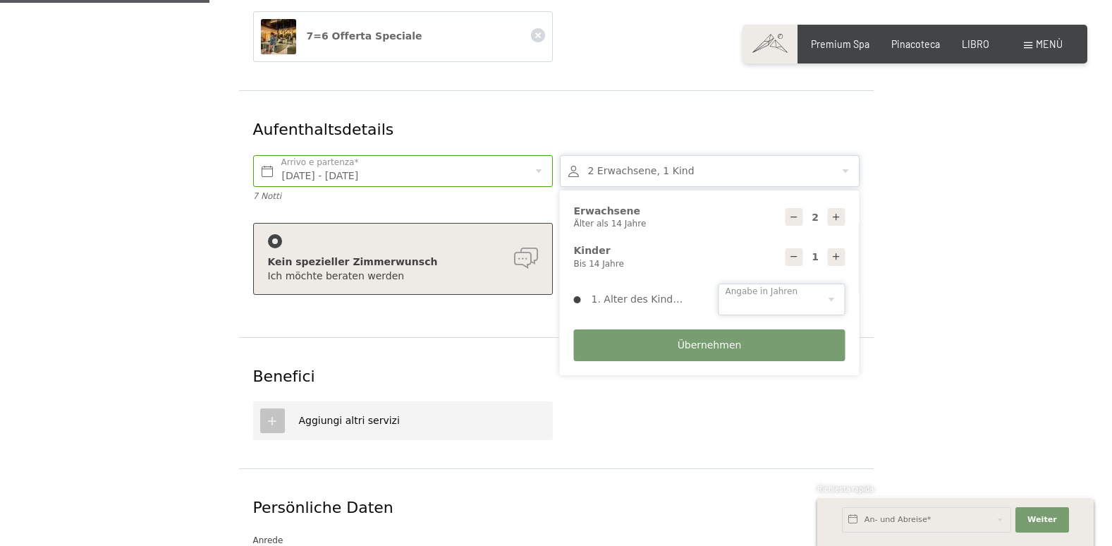
click at [794, 293] on select "0 1 2 3 4 5 6 7 8 9 10 11 12 13 14" at bounding box center [781, 299] width 127 height 32
select select "13"
click at [718, 283] on select "0 1 2 3 4 5 6 7 8 9 10 11 12 13 14" at bounding box center [781, 299] width 127 height 32
click at [721, 342] on span "Übernehmen" at bounding box center [710, 345] width 64 height 14
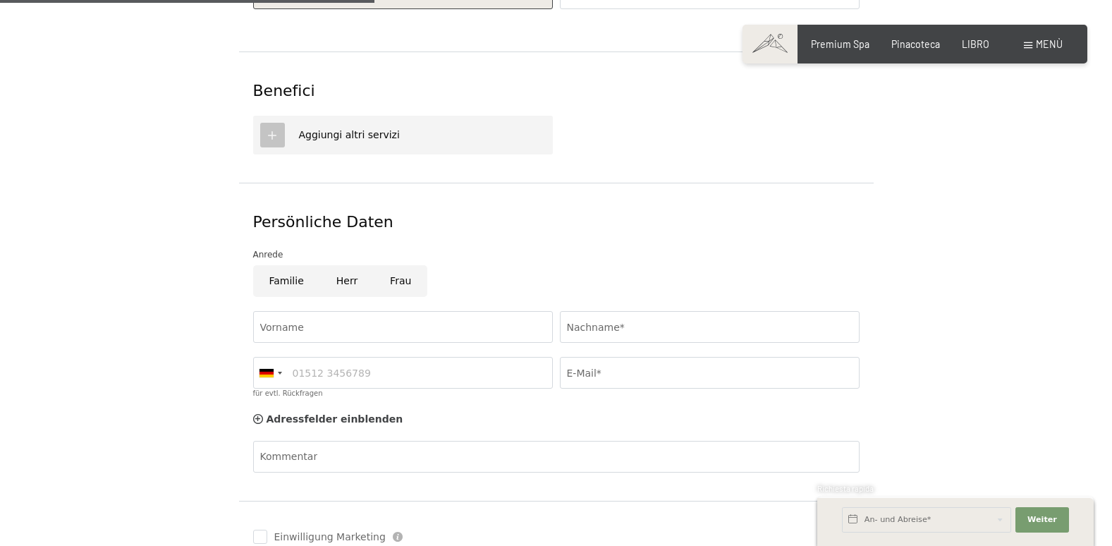
scroll to position [635, 0]
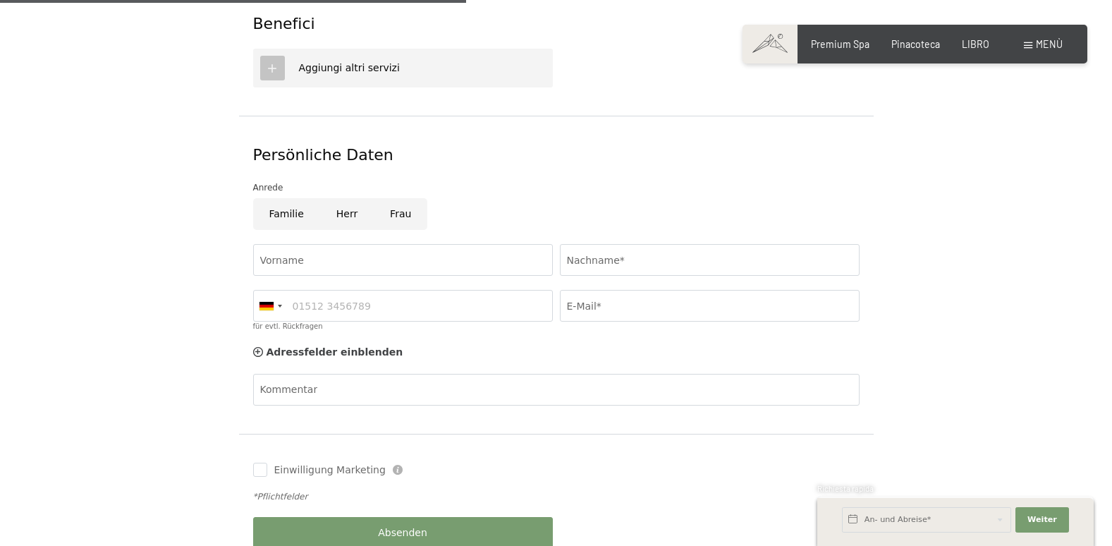
click at [287, 211] on input "Familie" at bounding box center [286, 214] width 67 height 32
radio input "true"
click at [271, 310] on div at bounding box center [270, 305] width 32 height 30
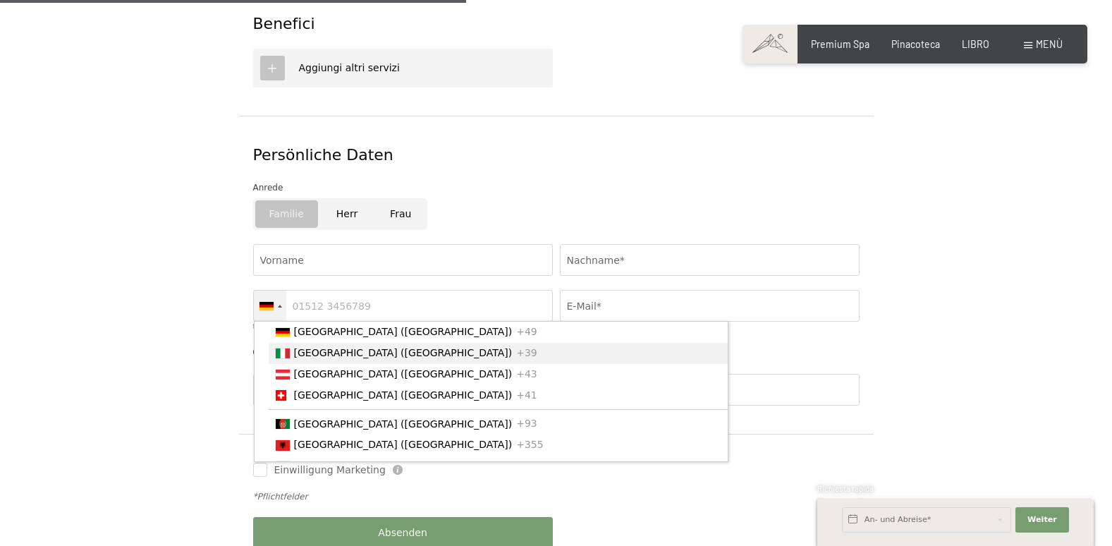
click at [299, 357] on span "[GEOGRAPHIC_DATA] ([GEOGRAPHIC_DATA])" at bounding box center [403, 352] width 219 height 11
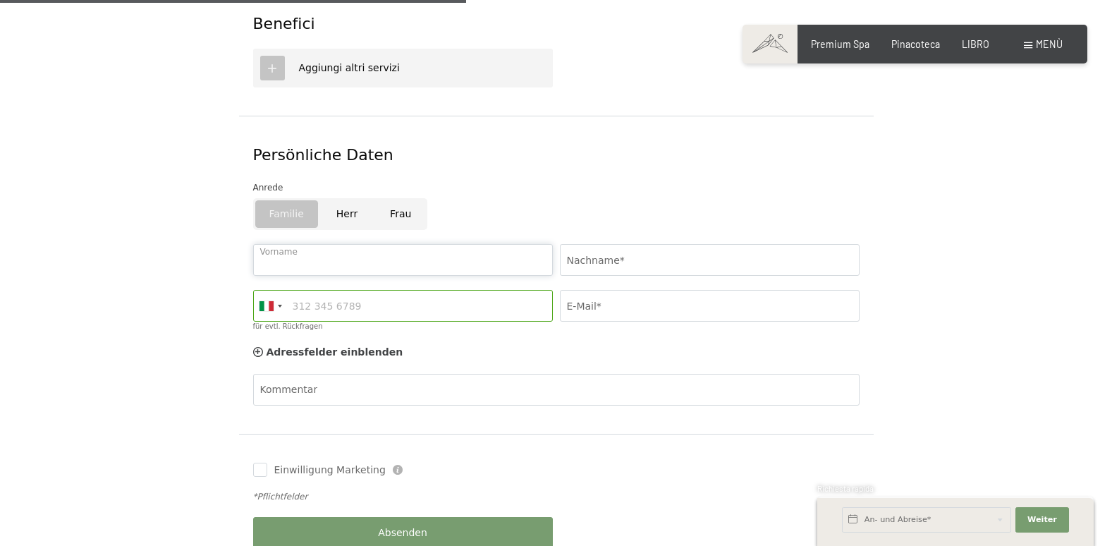
click at [309, 255] on input "Vorname" at bounding box center [403, 260] width 300 height 32
type input "Eleonora"
type input "Contu"
type input "3512083171"
type input "elecontu@yahoo.it"
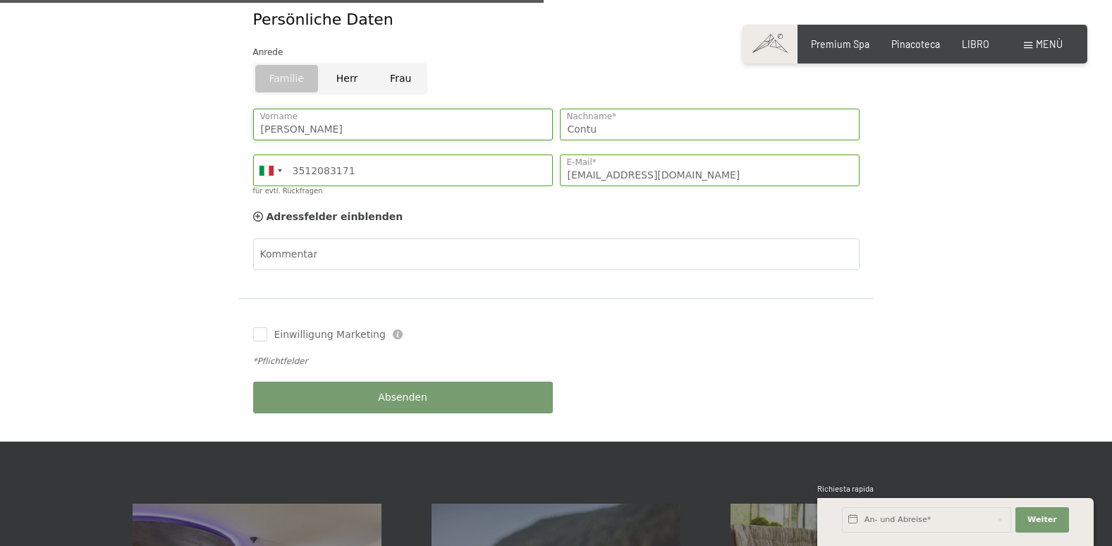
scroll to position [776, 0]
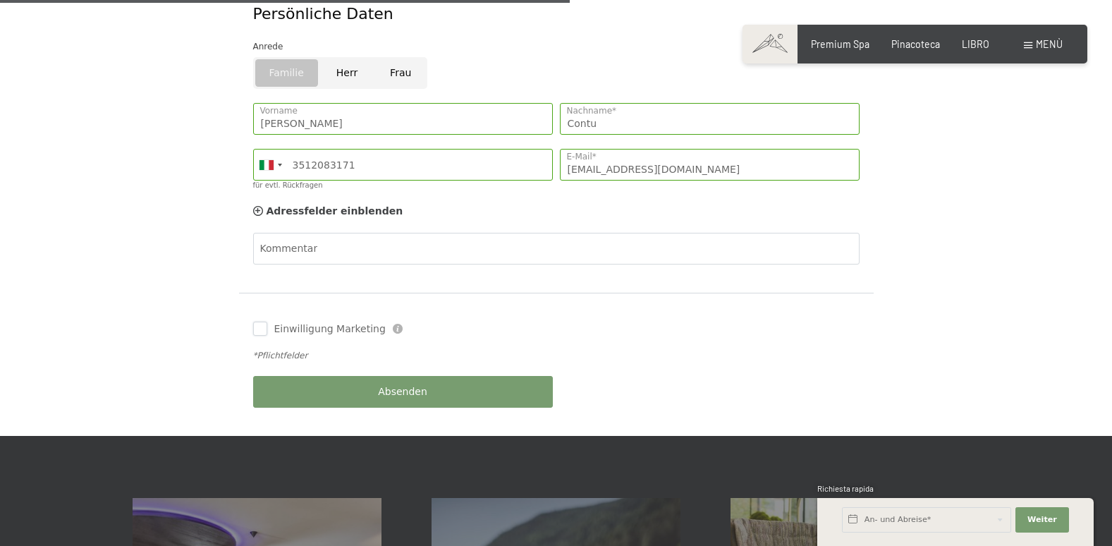
click at [263, 329] on input "Einwilligung Marketing" at bounding box center [260, 328] width 14 height 14
checkbox input "true"
click at [393, 385] on span "Absenden" at bounding box center [402, 392] width 49 height 14
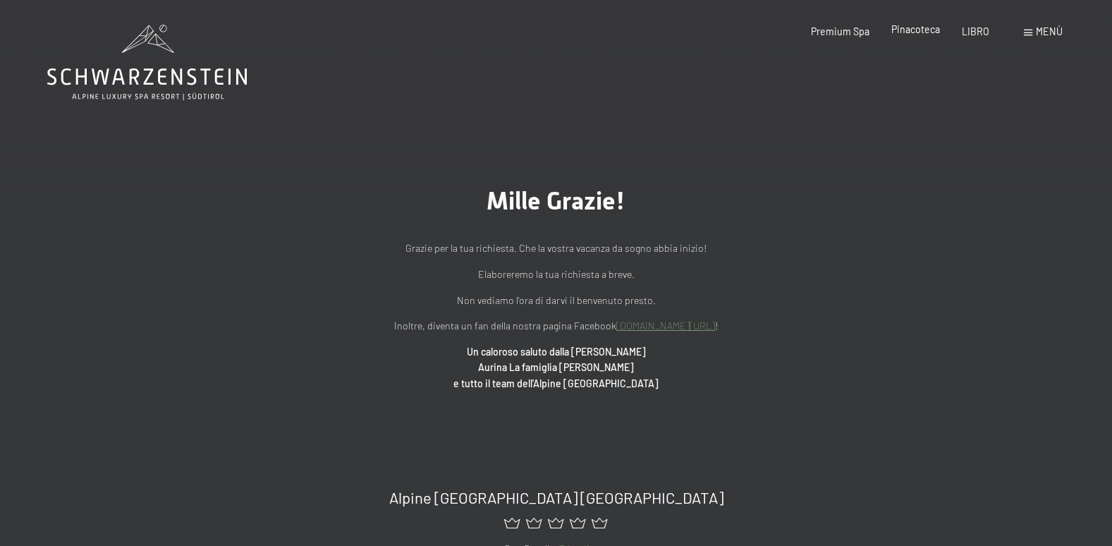
click at [909, 27] on span "Pinacoteca" at bounding box center [915, 29] width 49 height 12
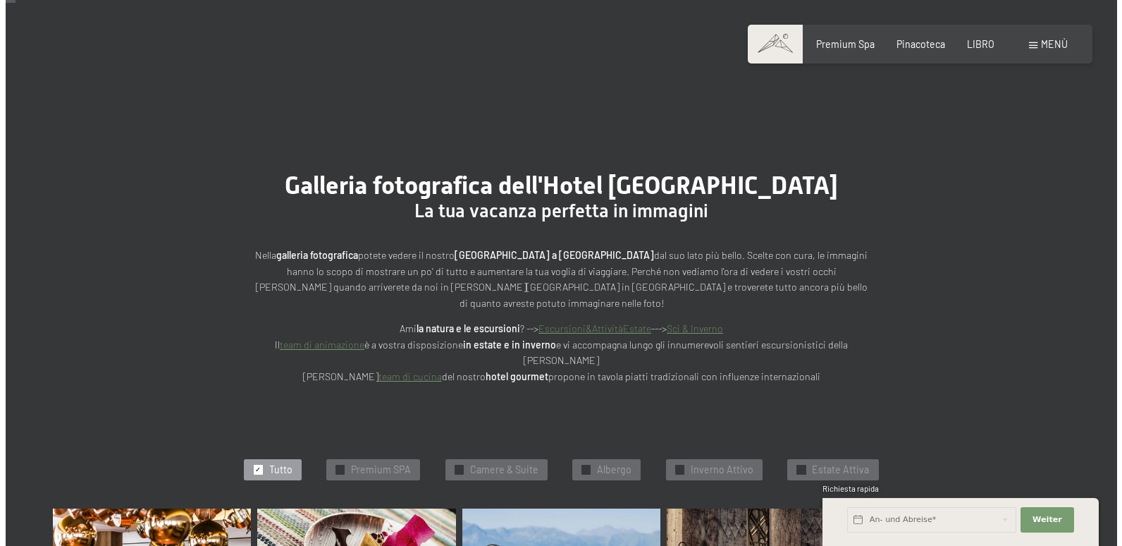
scroll to position [141, 0]
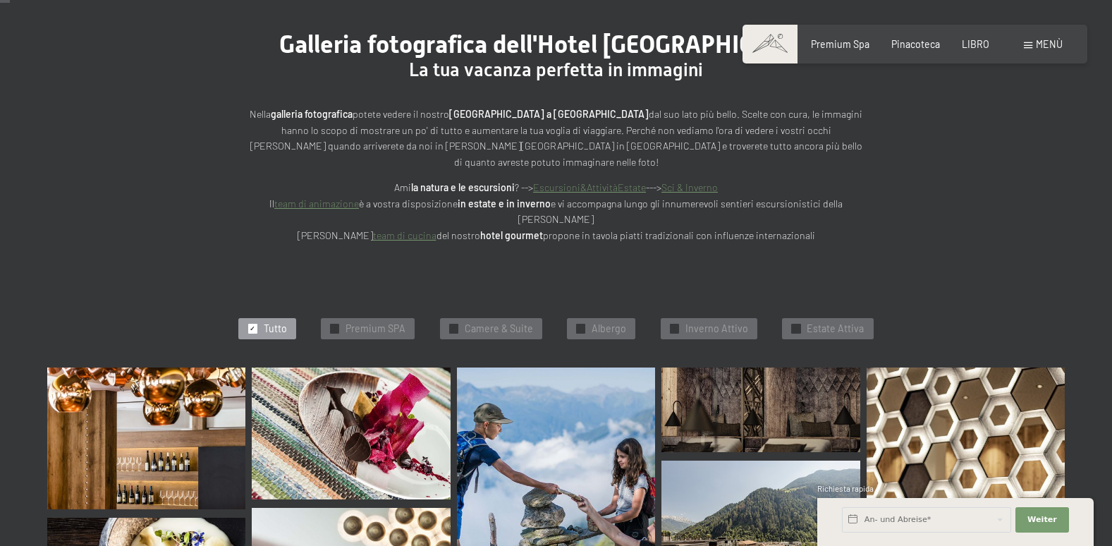
click at [1046, 45] on span "Menù" at bounding box center [1049, 44] width 27 height 12
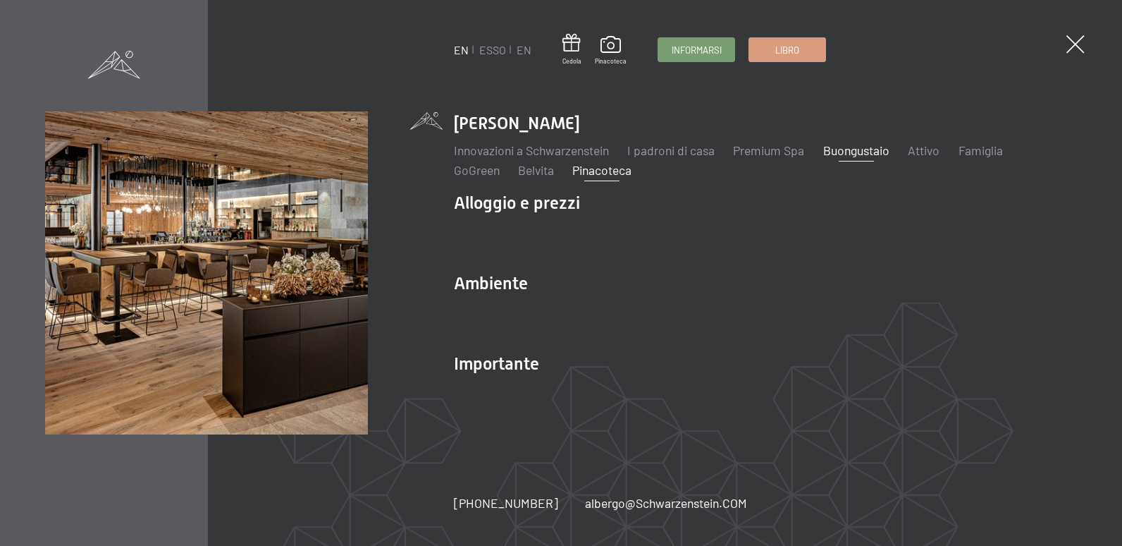
click at [847, 150] on link "Buongustaio" at bounding box center [856, 150] width 66 height 16
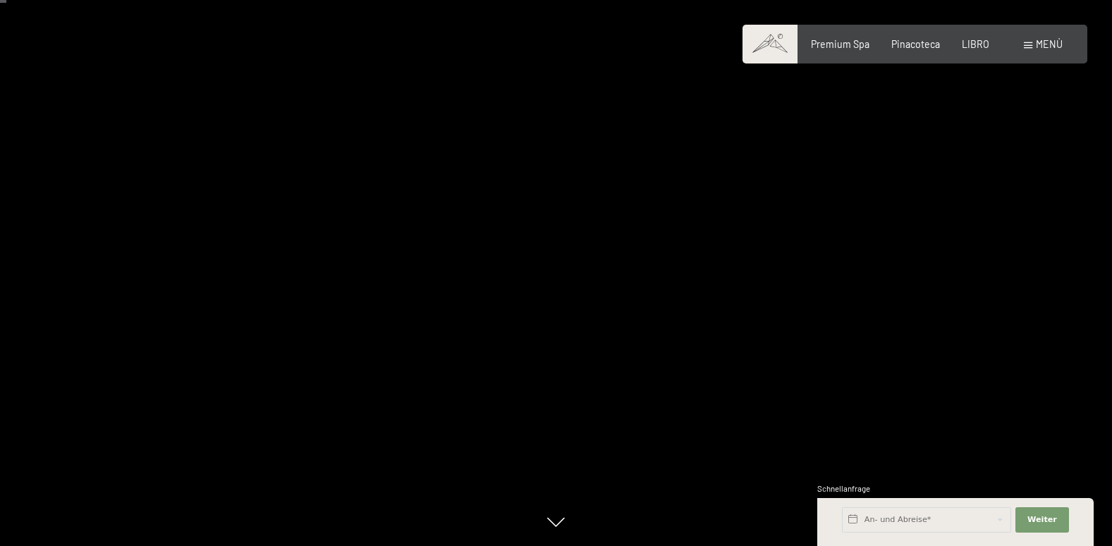
scroll to position [71, 0]
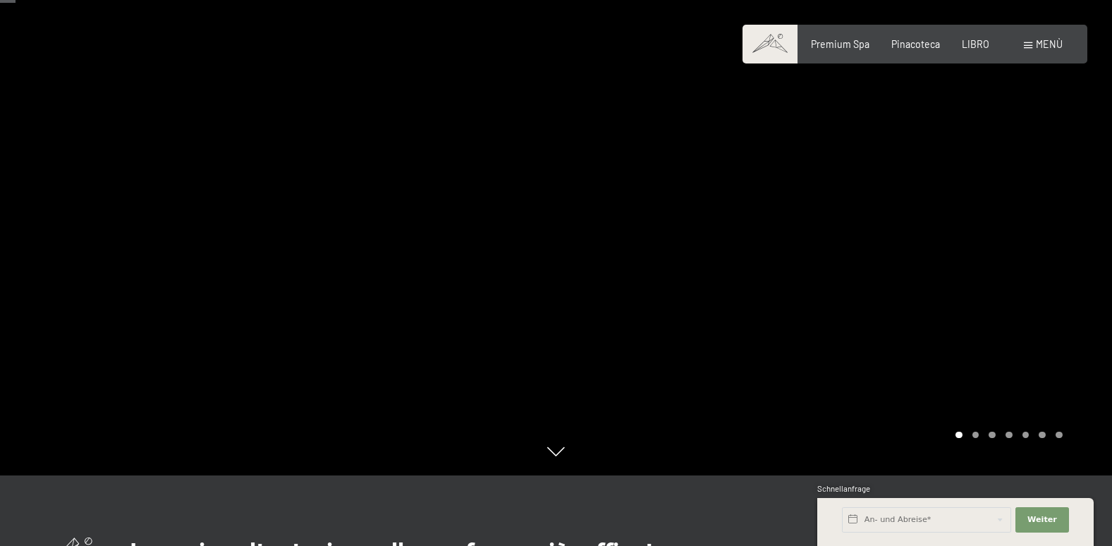
click at [1076, 360] on div at bounding box center [834, 202] width 556 height 546
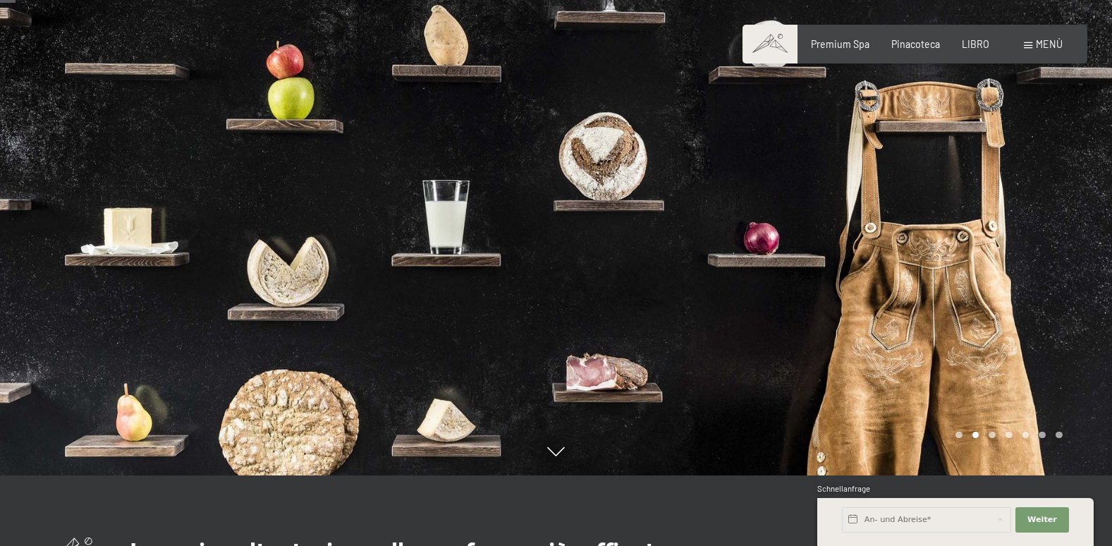
click at [1076, 360] on div at bounding box center [834, 202] width 556 height 546
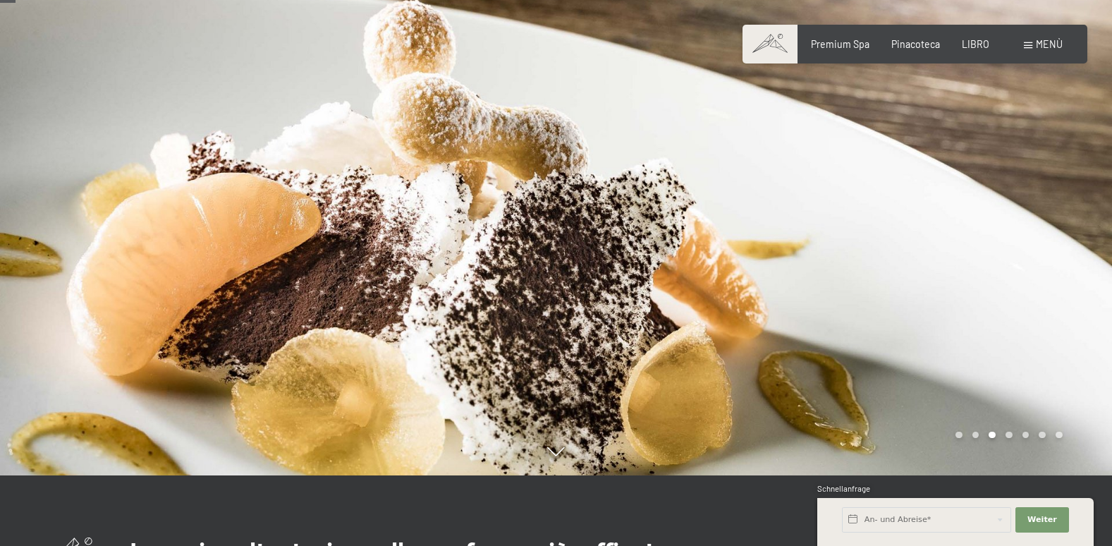
click at [1076, 360] on div at bounding box center [834, 202] width 556 height 546
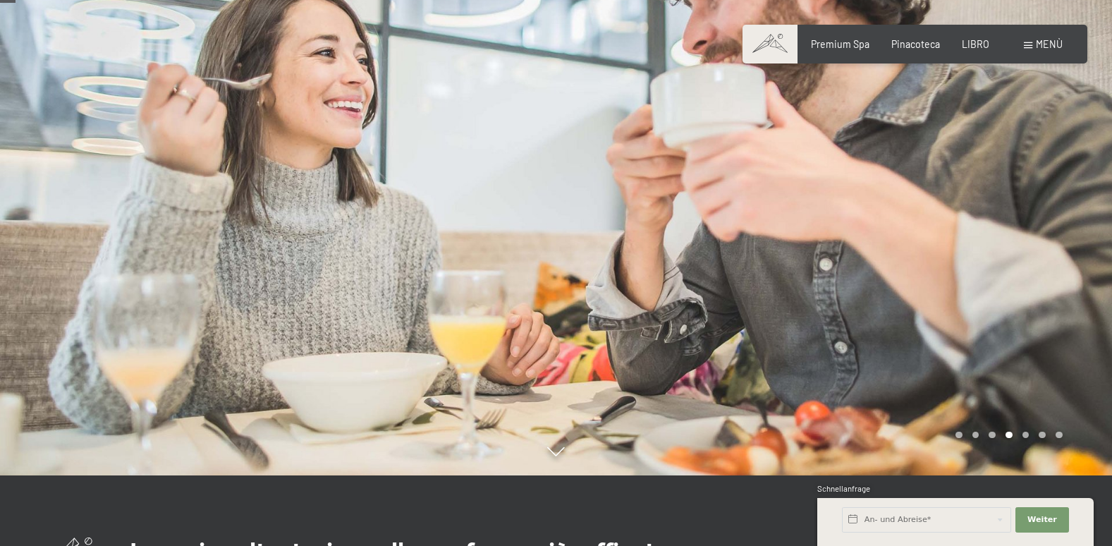
click at [1076, 360] on div at bounding box center [834, 202] width 556 height 546
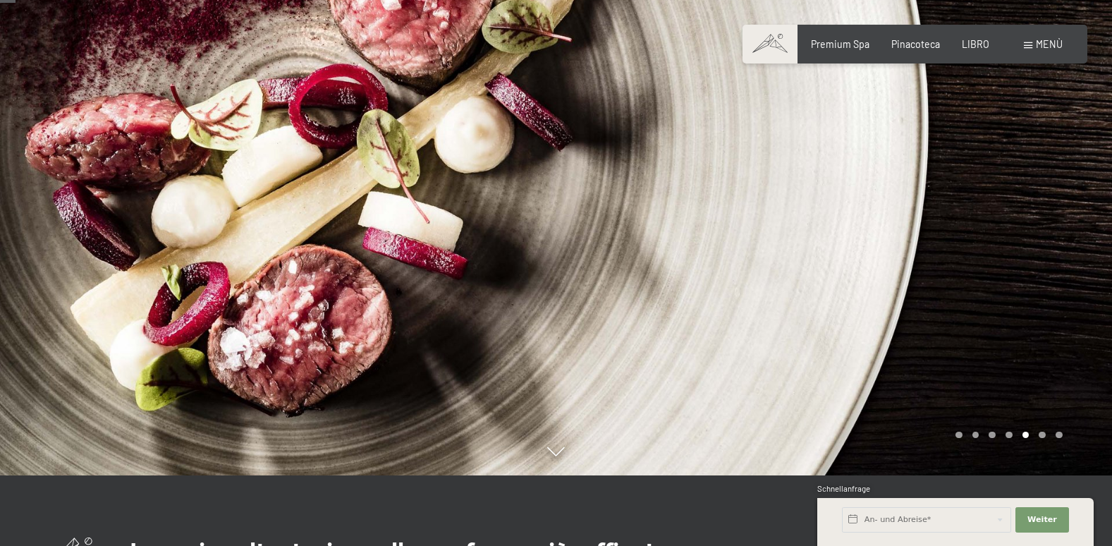
click at [1076, 360] on div at bounding box center [834, 202] width 556 height 546
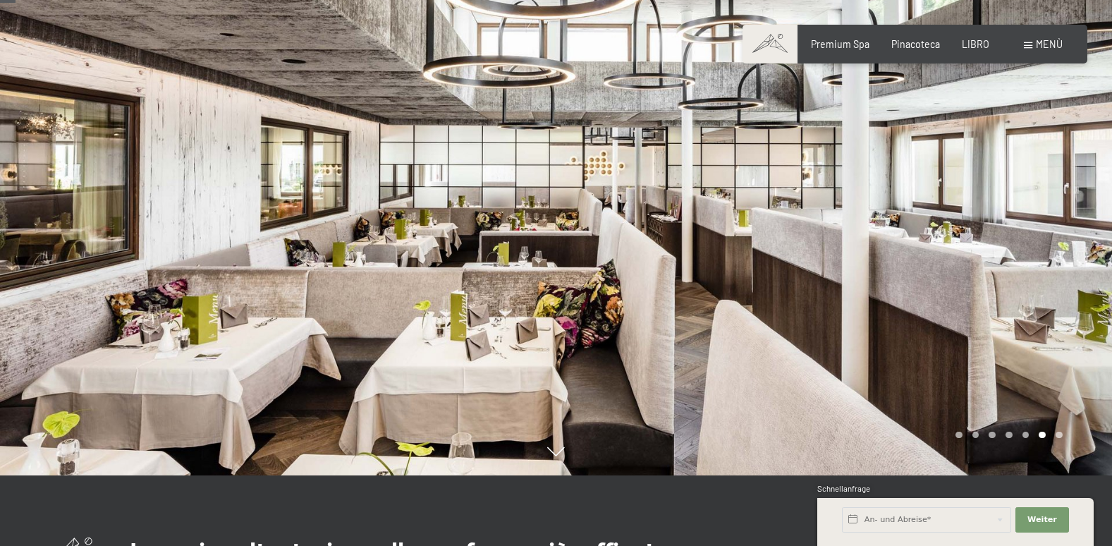
click at [1076, 360] on div at bounding box center [834, 202] width 556 height 546
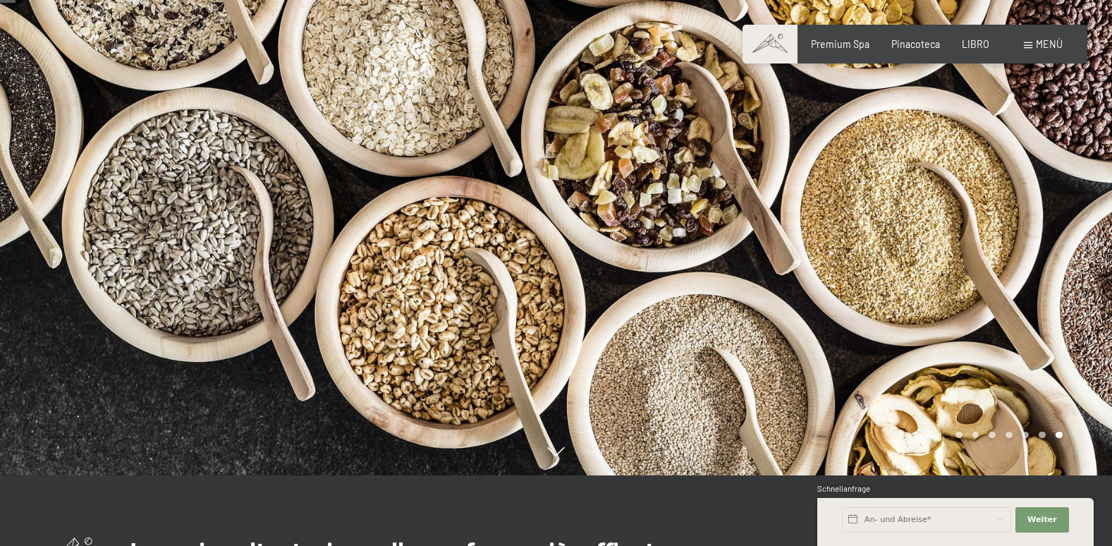
click at [1076, 360] on div at bounding box center [834, 202] width 556 height 546
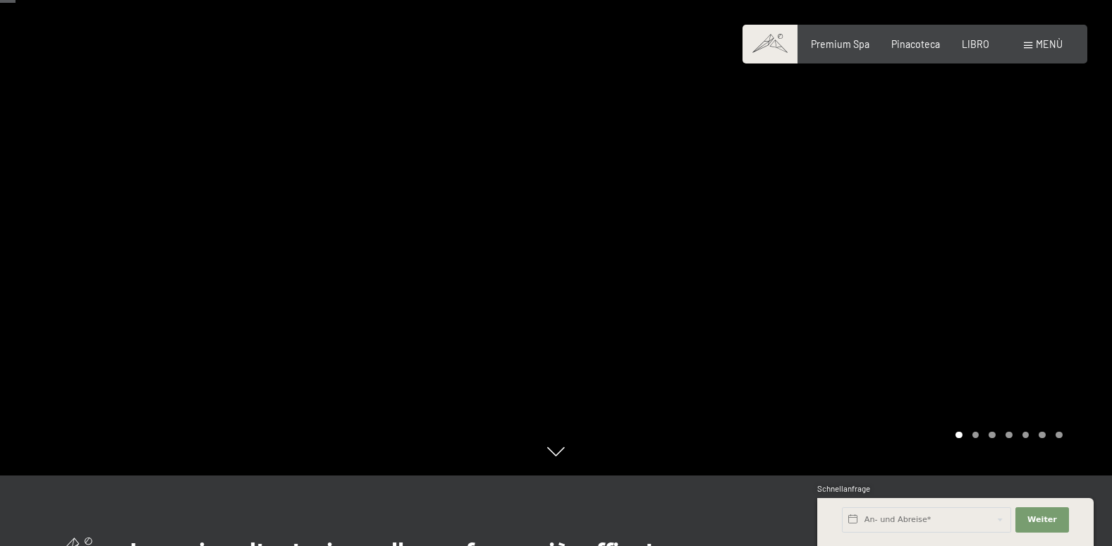
click at [1076, 360] on div at bounding box center [834, 202] width 556 height 546
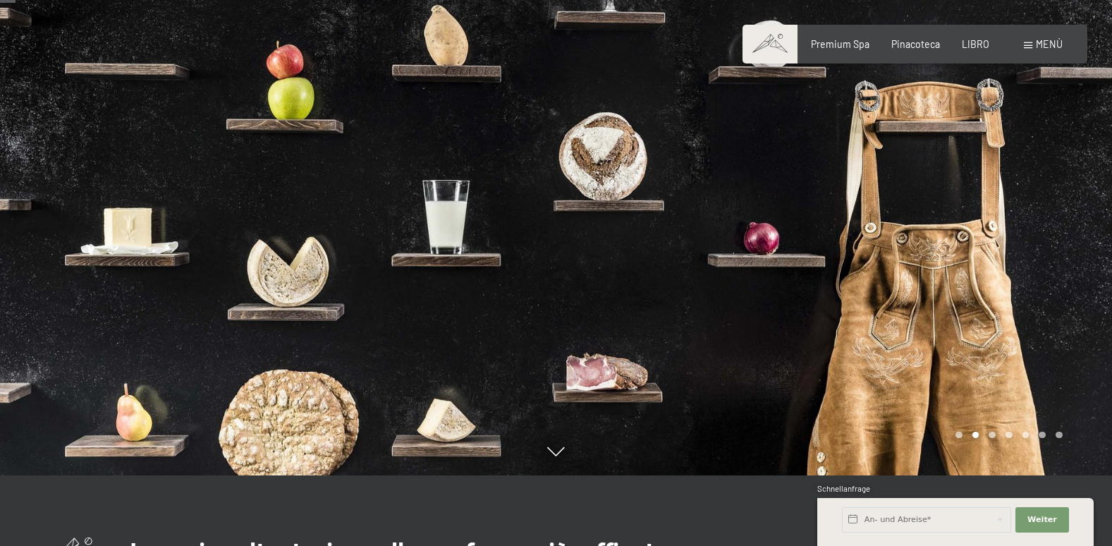
click at [1076, 360] on div at bounding box center [834, 202] width 556 height 546
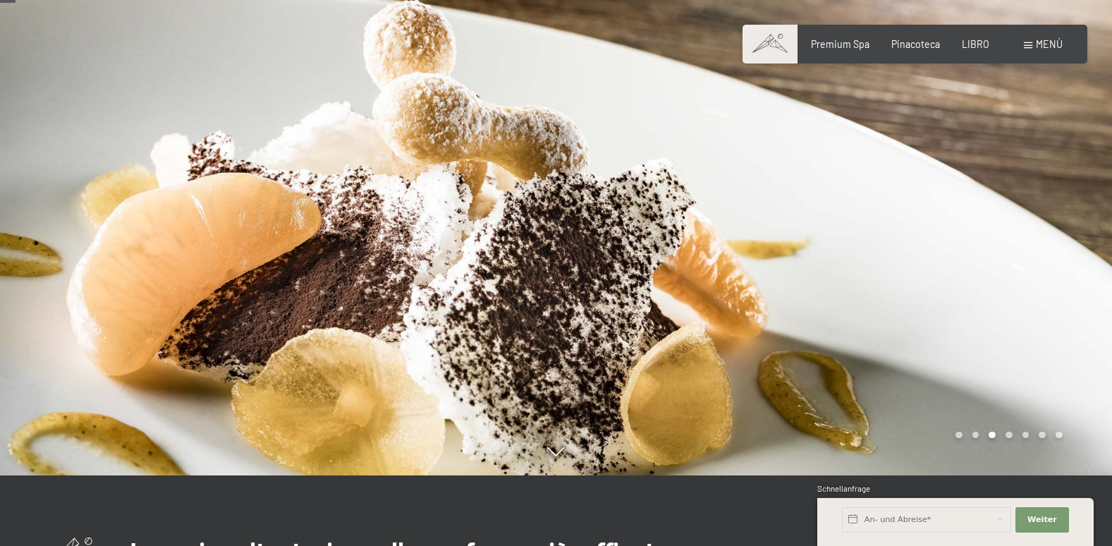
click at [1076, 360] on div at bounding box center [834, 202] width 556 height 546
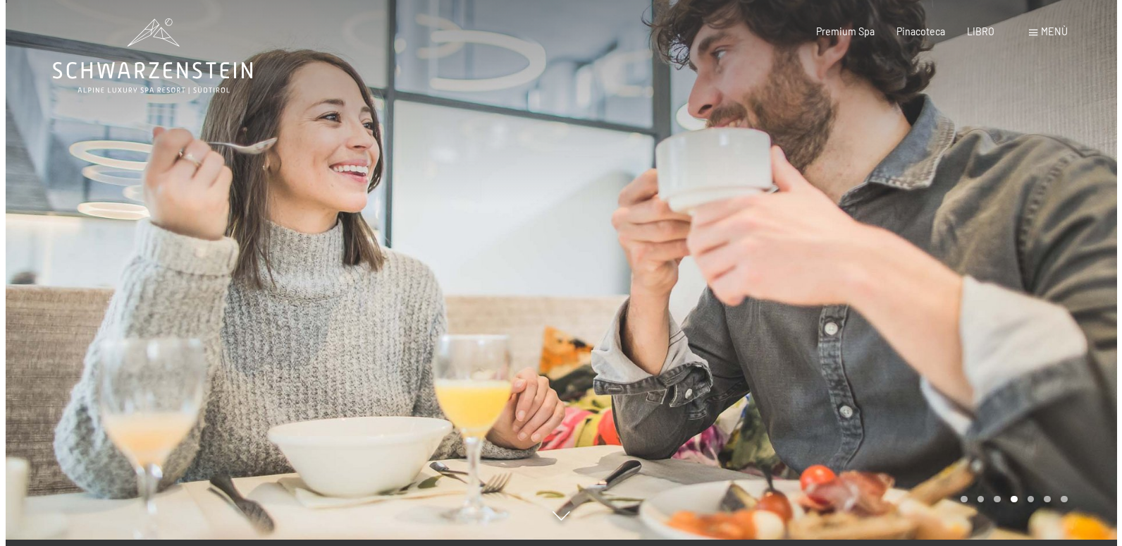
scroll to position [0, 0]
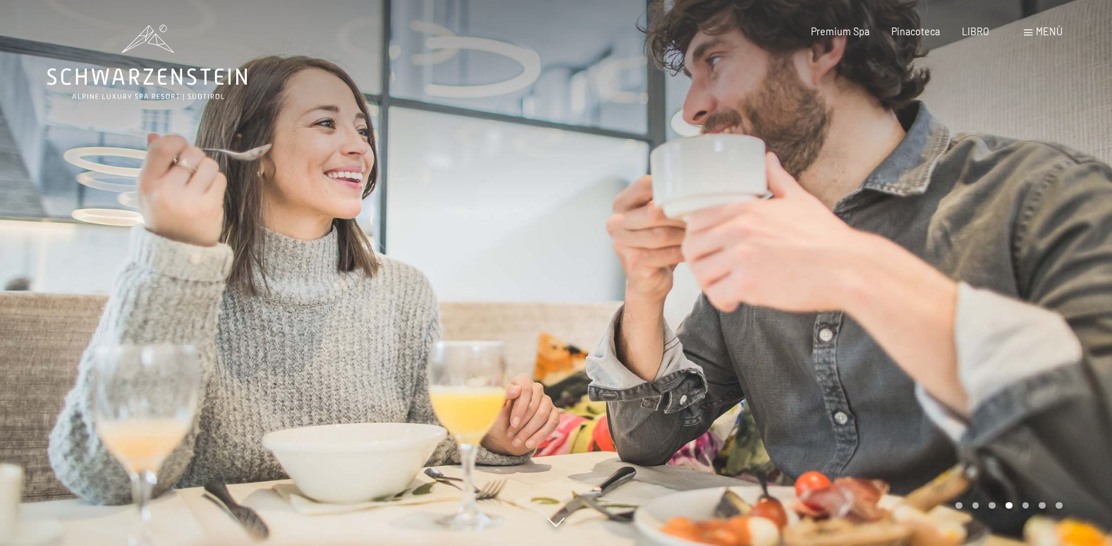
click at [1045, 30] on span "Menù" at bounding box center [1049, 31] width 27 height 12
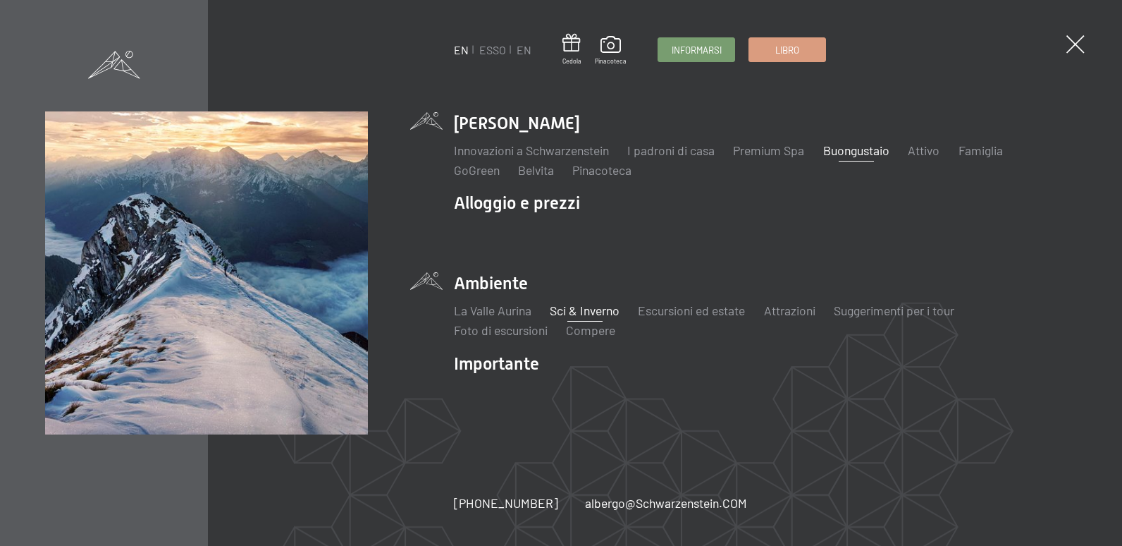
click at [586, 309] on link "Sci & Inverno" at bounding box center [585, 310] width 70 height 16
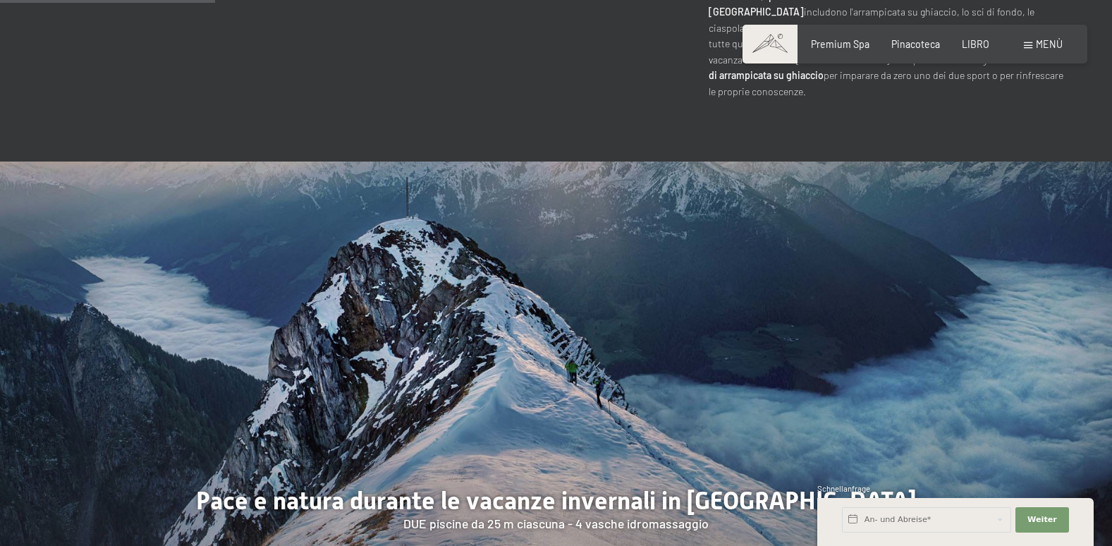
scroll to position [1128, 0]
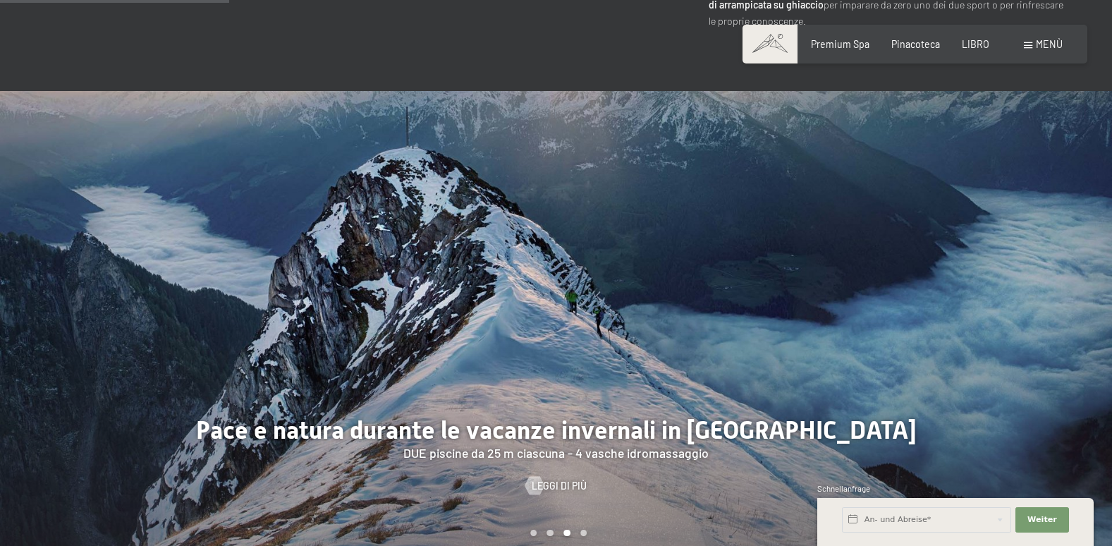
click at [1047, 368] on div at bounding box center [834, 329] width 556 height 476
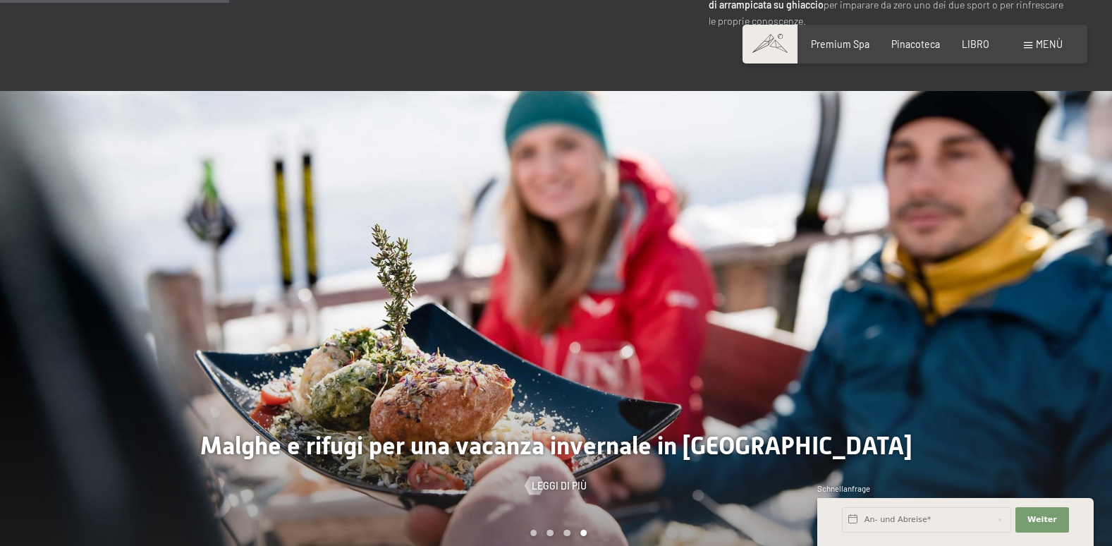
click at [1047, 368] on div at bounding box center [834, 329] width 556 height 476
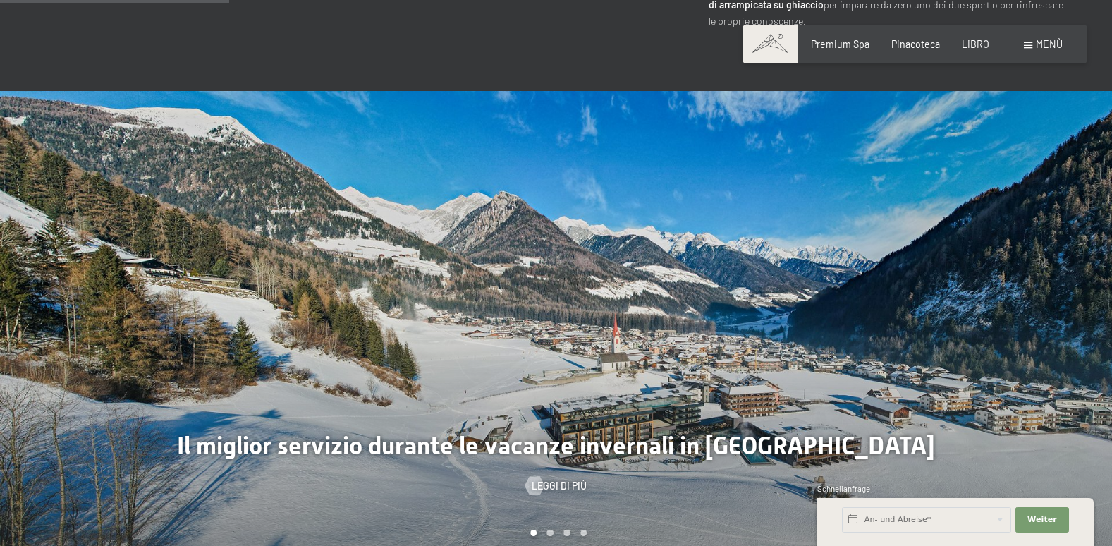
click at [1047, 368] on div at bounding box center [834, 329] width 556 height 476
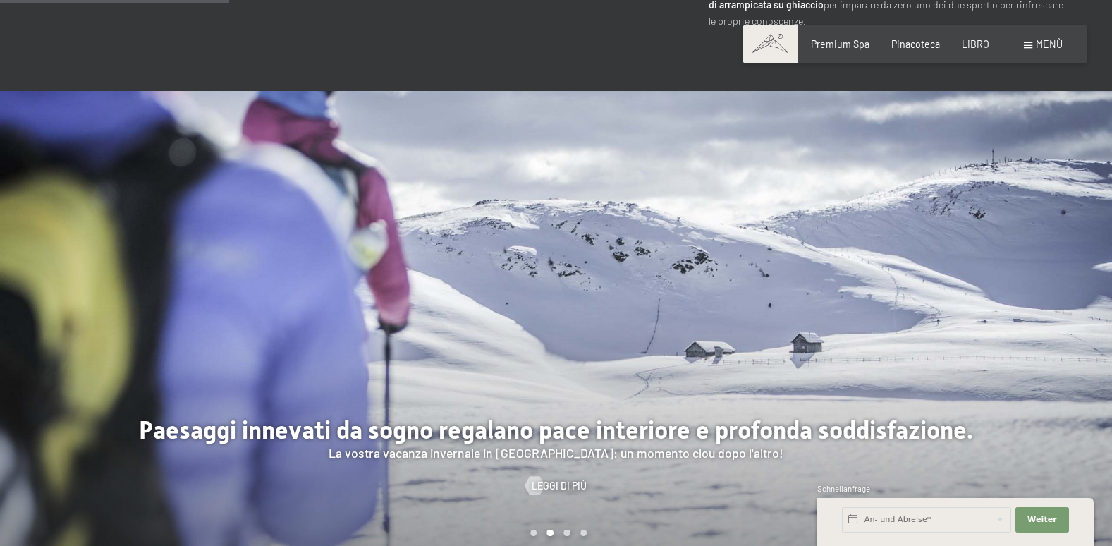
click at [1047, 368] on div at bounding box center [834, 329] width 556 height 476
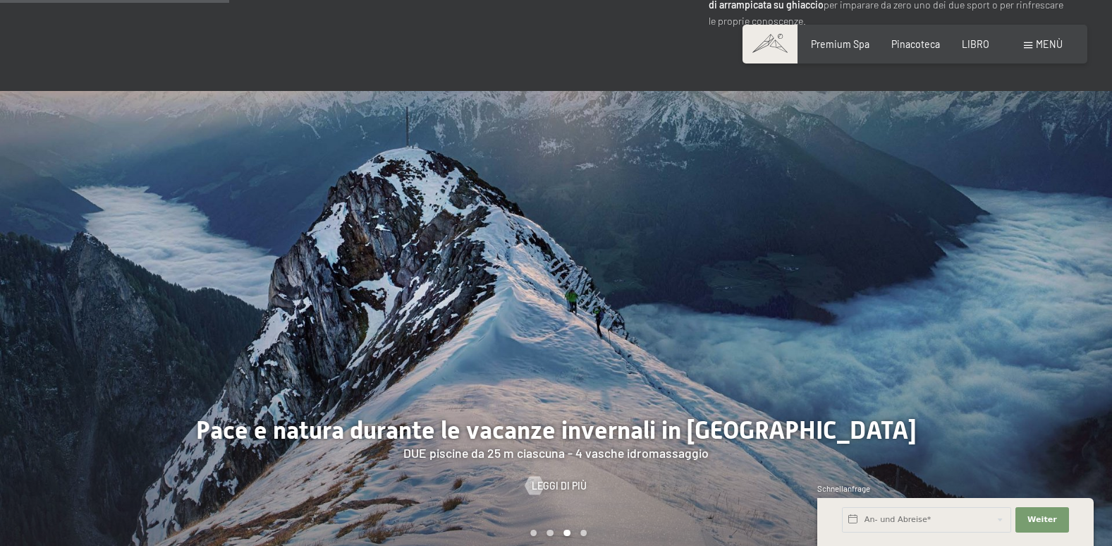
click at [1047, 368] on div at bounding box center [834, 329] width 556 height 476
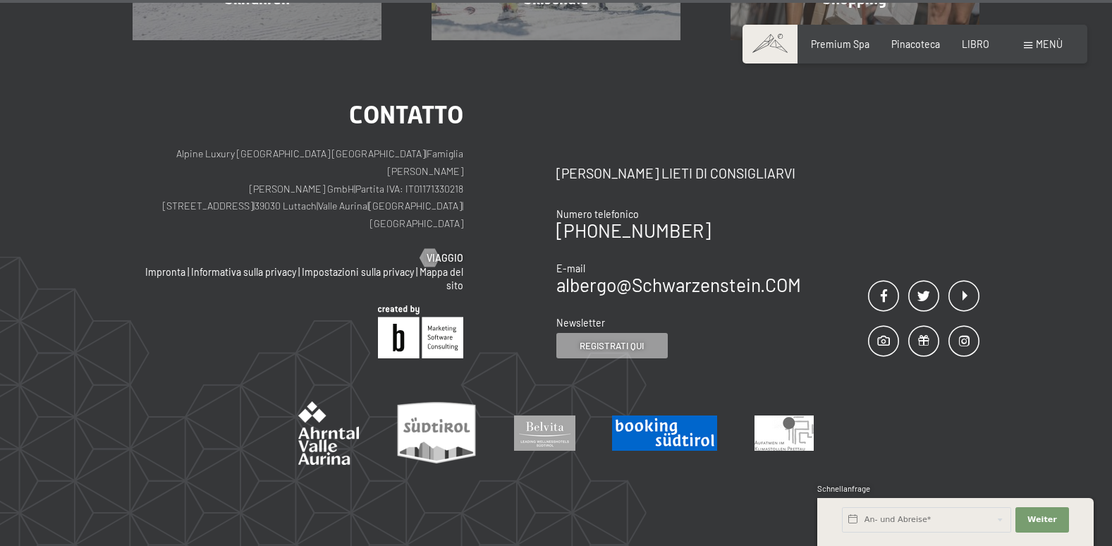
scroll to position [4487, 0]
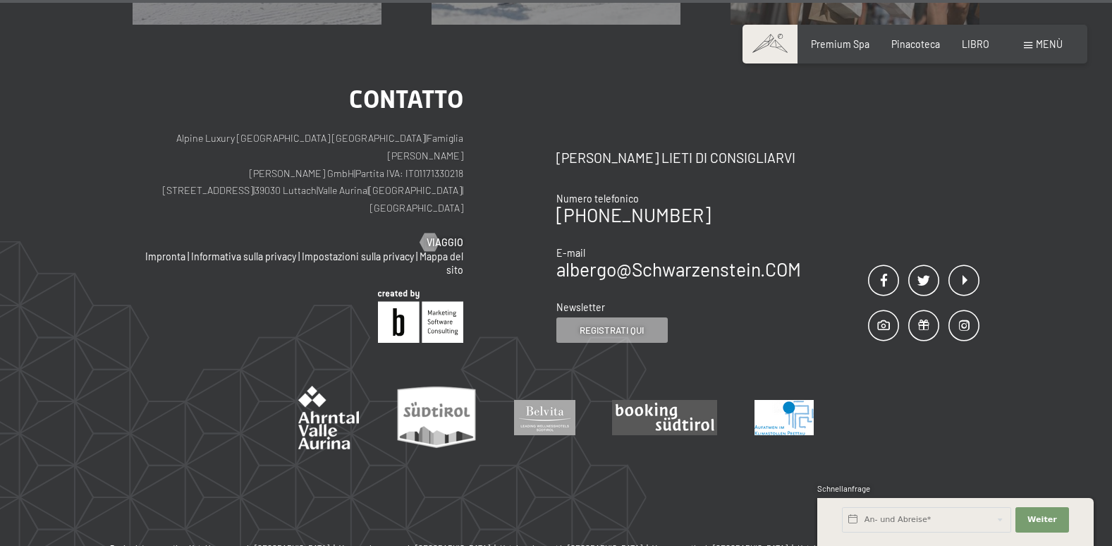
click at [785, 400] on img at bounding box center [783, 417] width 59 height 35
